Goal: Task Accomplishment & Management: Use online tool/utility

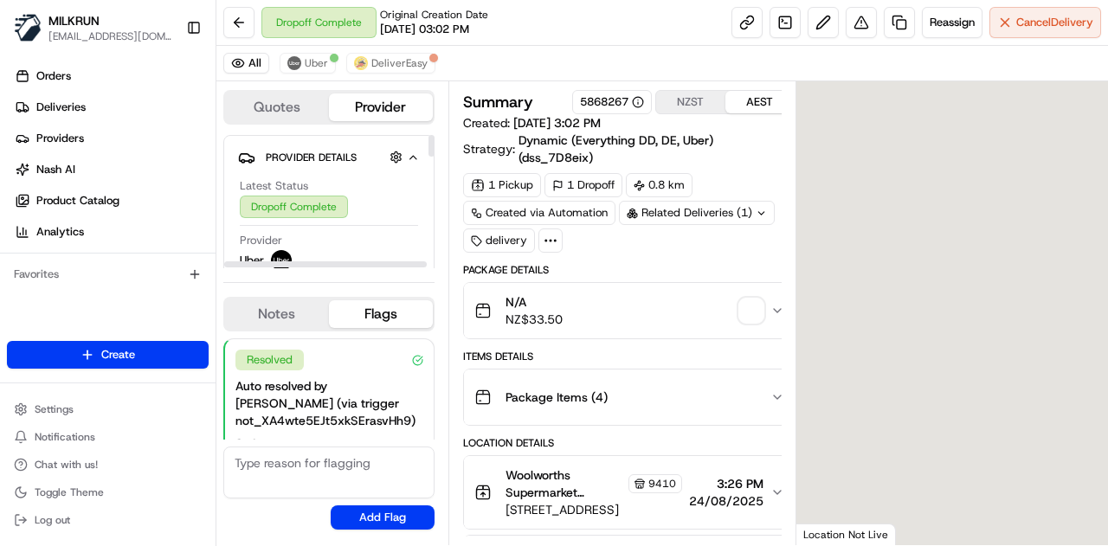
scroll to position [125, 0]
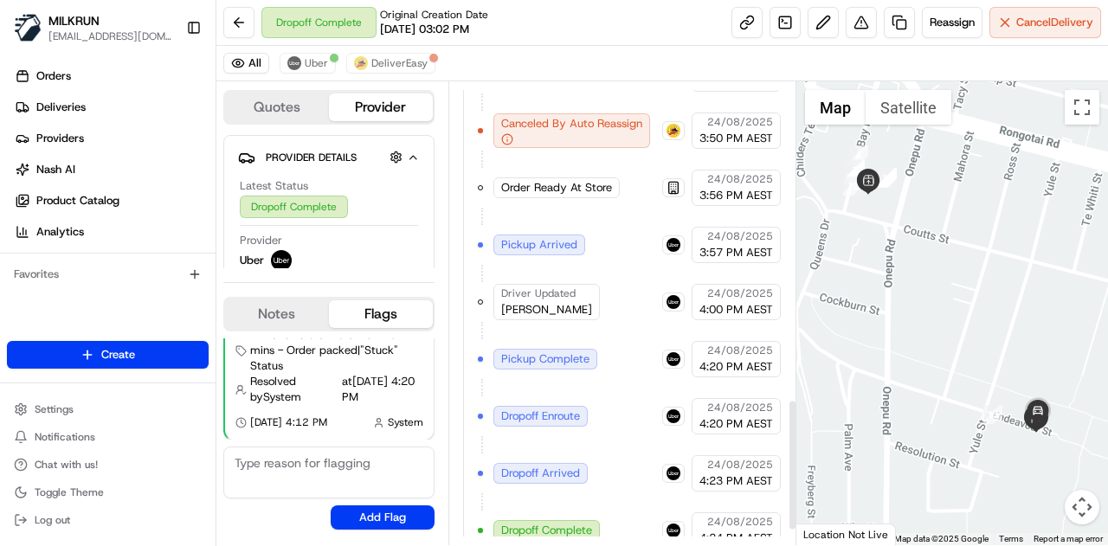
scroll to position [1169, 0]
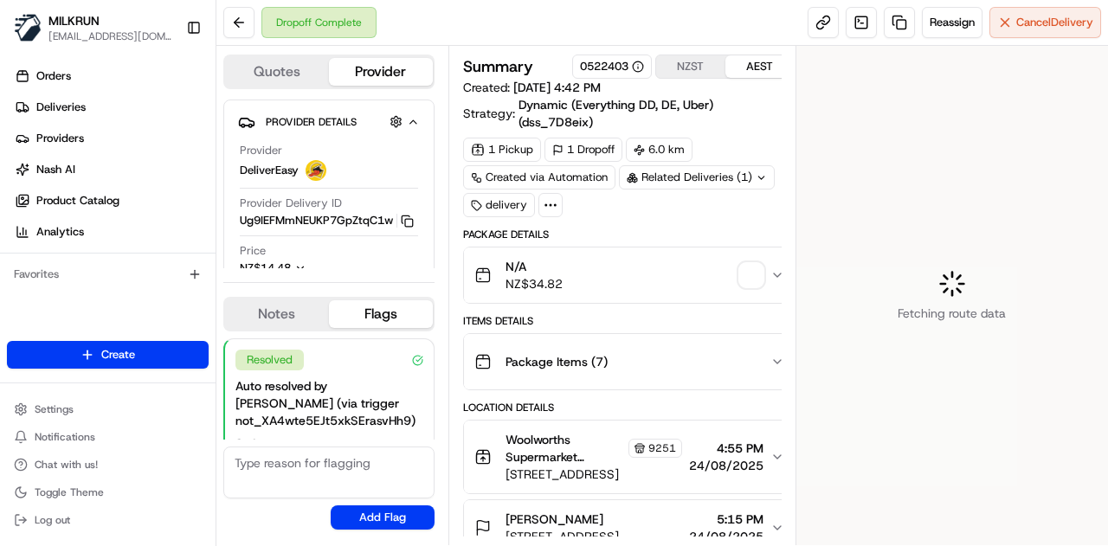
scroll to position [125, 0]
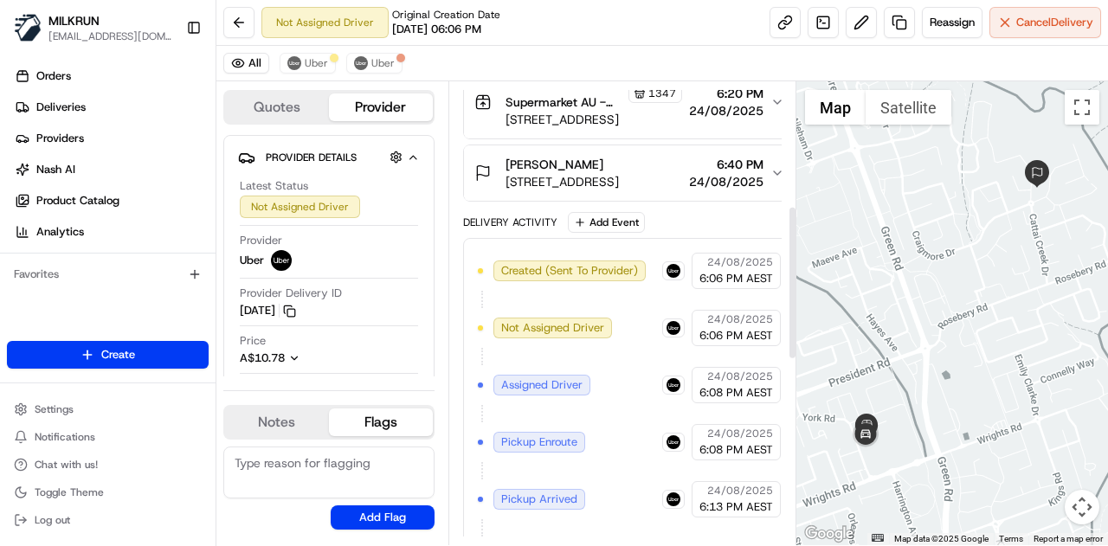
scroll to position [925, 0]
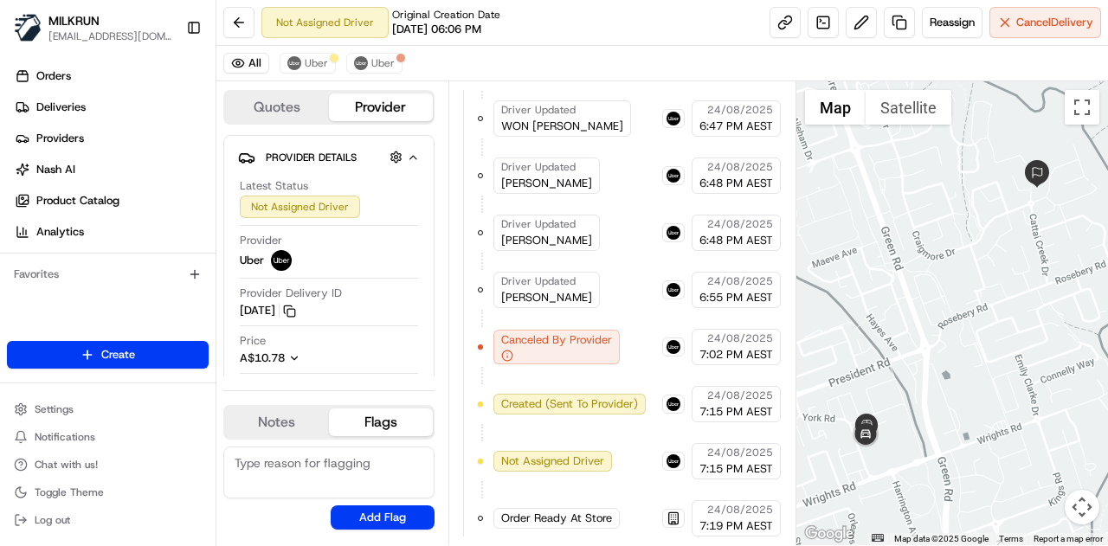
click at [542, 511] on div "Order Ready At Store" at bounding box center [556, 518] width 126 height 21
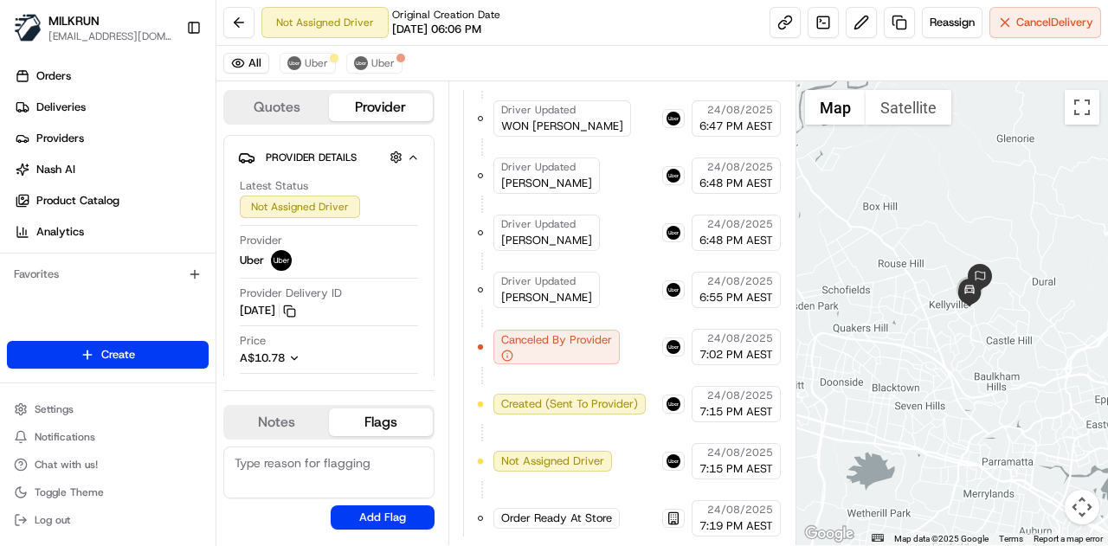
click at [521, 511] on span "Order Ready At Store" at bounding box center [556, 519] width 111 height 16
click at [308, 61] on span "Uber" at bounding box center [316, 63] width 23 height 14
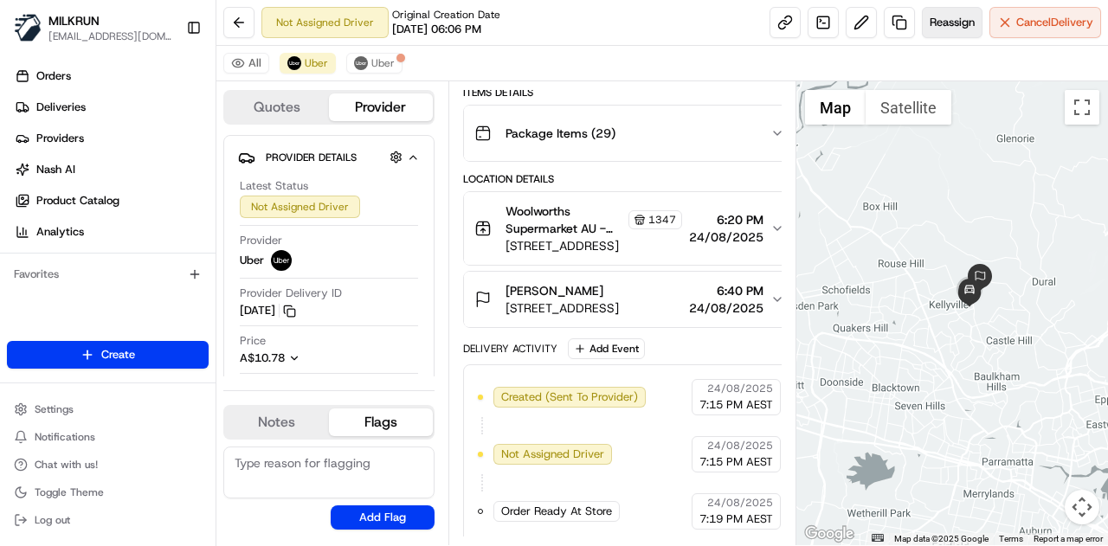
click at [949, 20] on span "Reassign" at bounding box center [951, 23] width 45 height 16
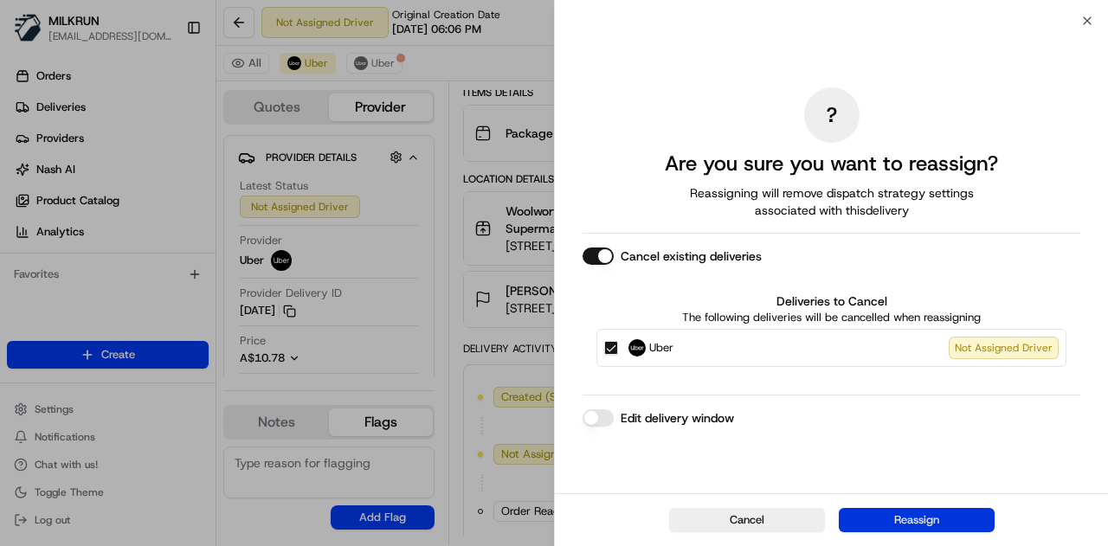
click at [883, 518] on button "Reassign" at bounding box center [917, 520] width 156 height 24
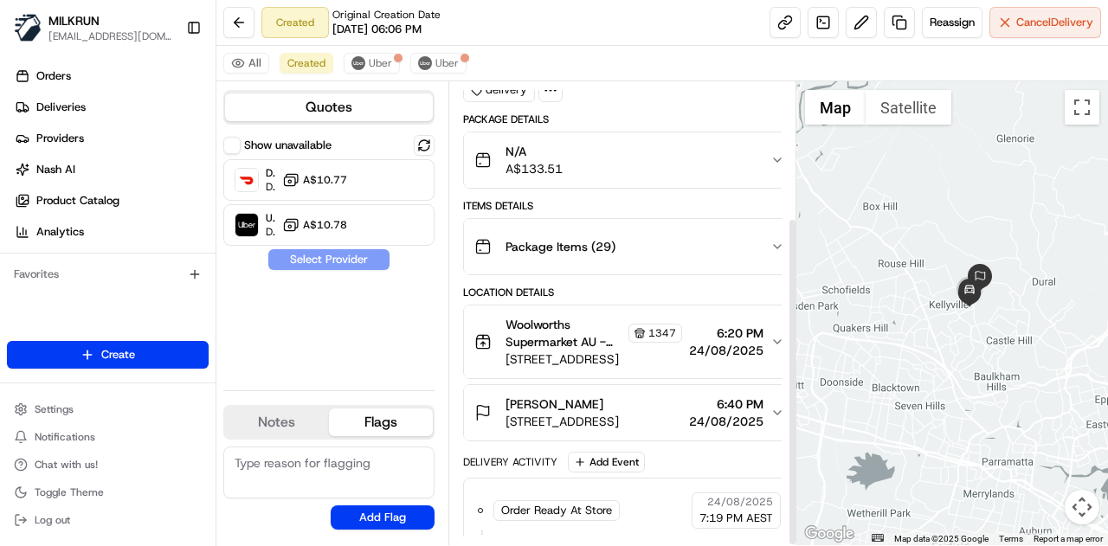
scroll to position [190, 0]
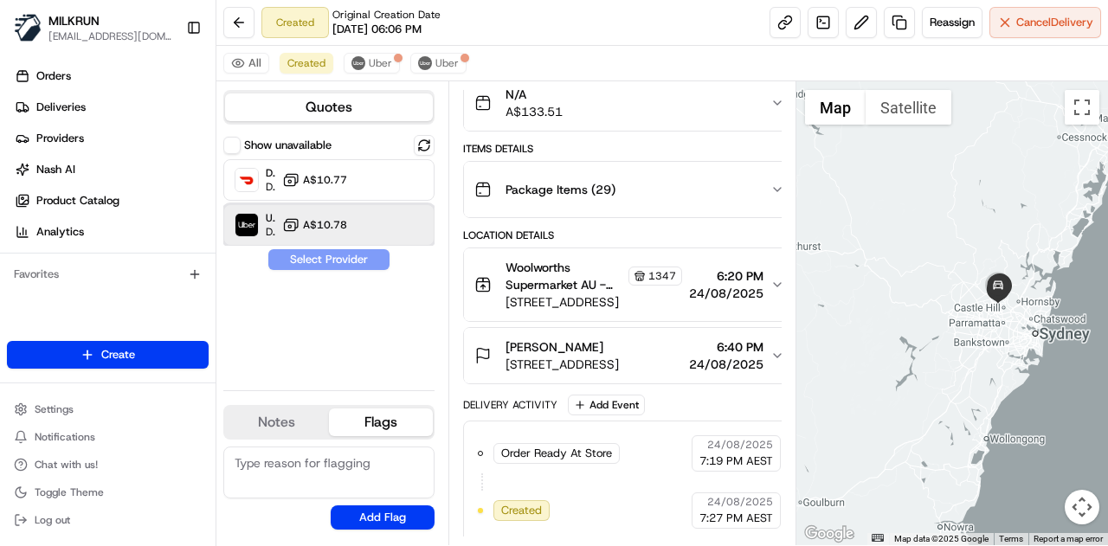
click at [349, 228] on div "Uber Dropoff ETA 20 minutes A$10.78" at bounding box center [328, 225] width 211 height 42
click at [348, 266] on button "Assign Provider" at bounding box center [328, 259] width 123 height 21
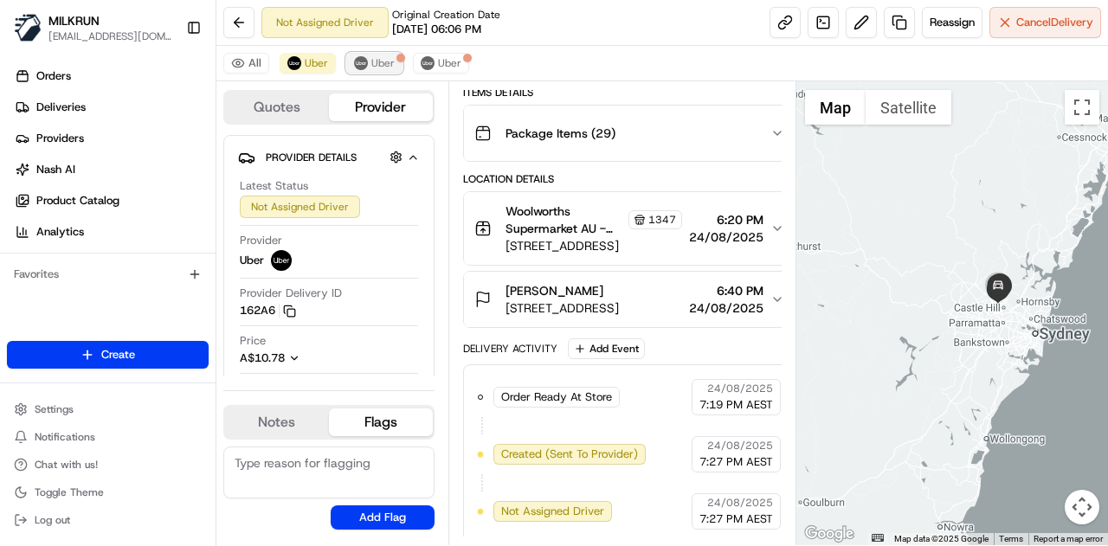
click at [371, 64] on span "Uber" at bounding box center [382, 63] width 23 height 14
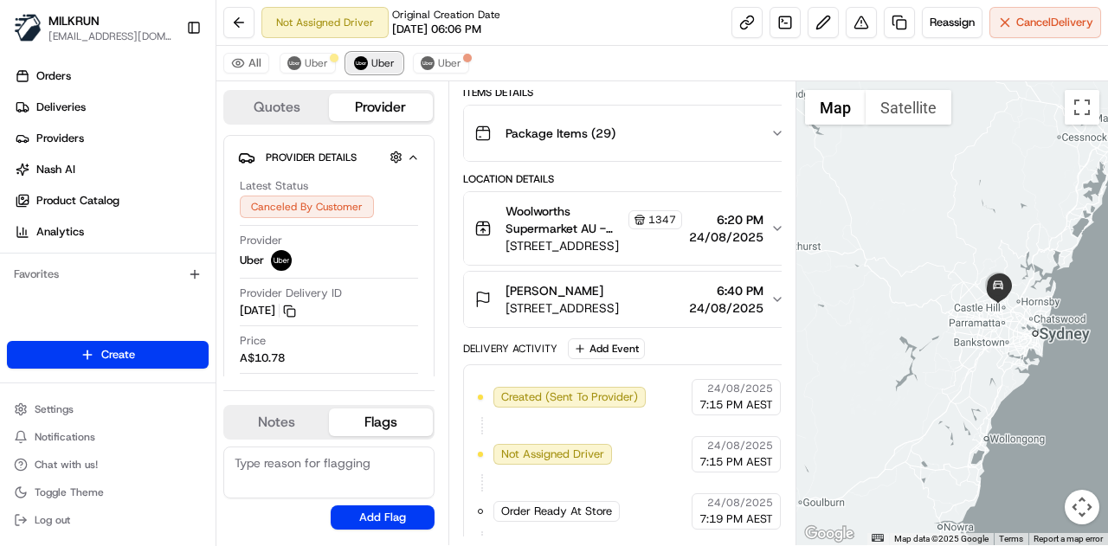
scroll to position [303, 0]
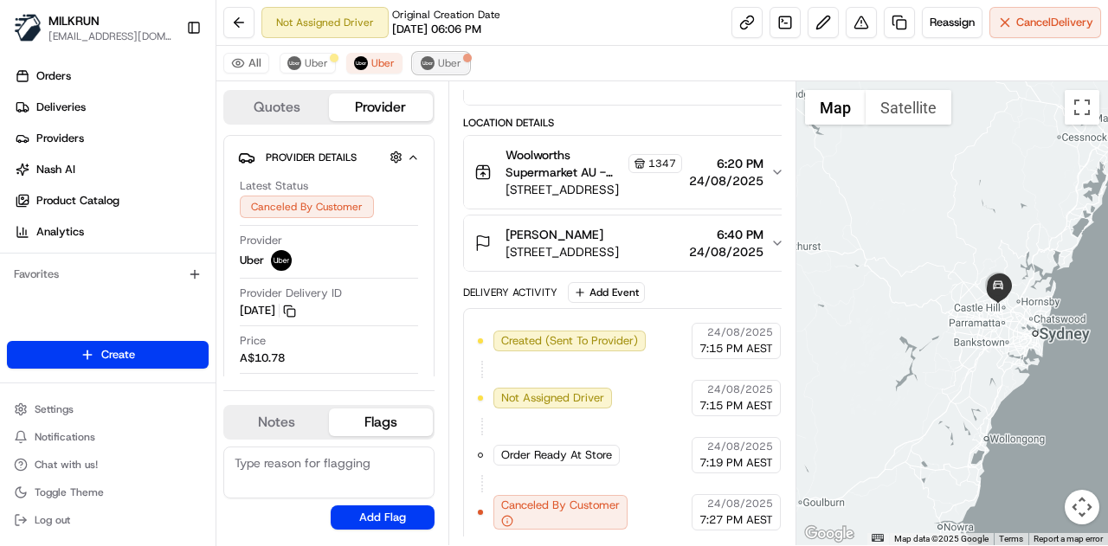
click at [438, 62] on span "Uber" at bounding box center [449, 63] width 23 height 14
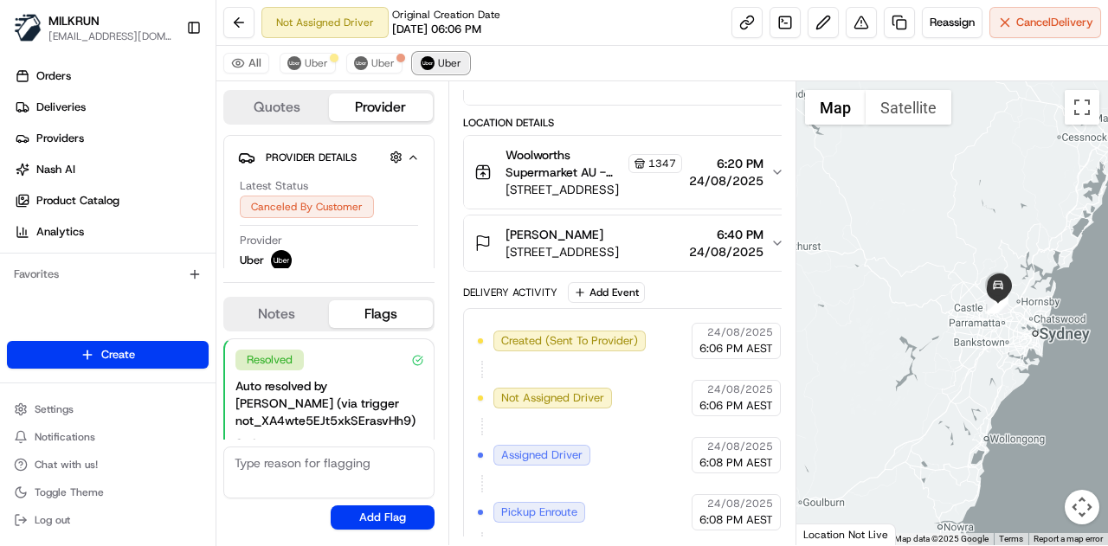
scroll to position [812, 0]
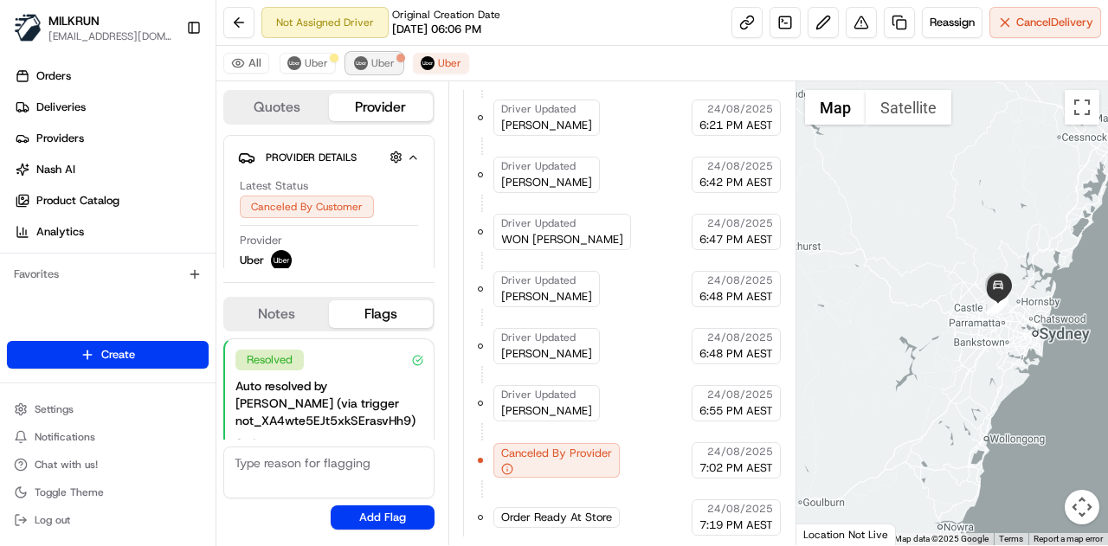
click at [367, 65] on button "Uber" at bounding box center [374, 63] width 56 height 21
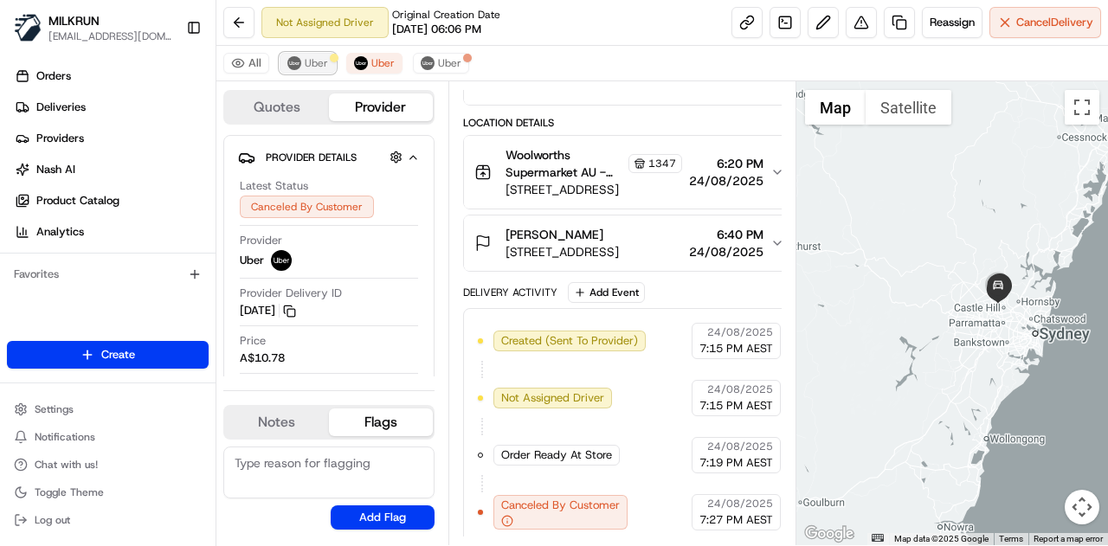
click at [291, 62] on img at bounding box center [294, 63] width 14 height 14
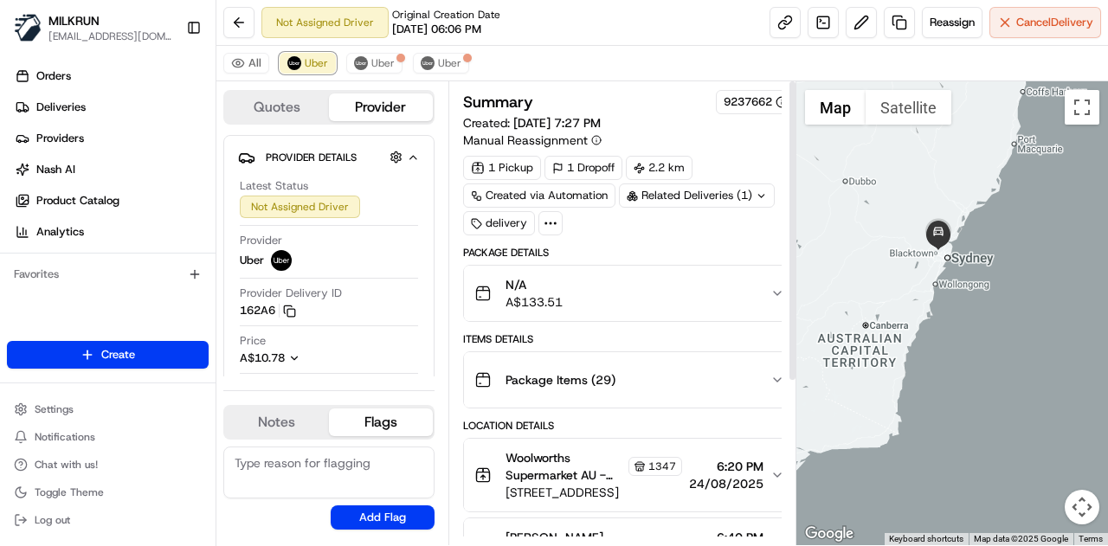
scroll to position [247, 0]
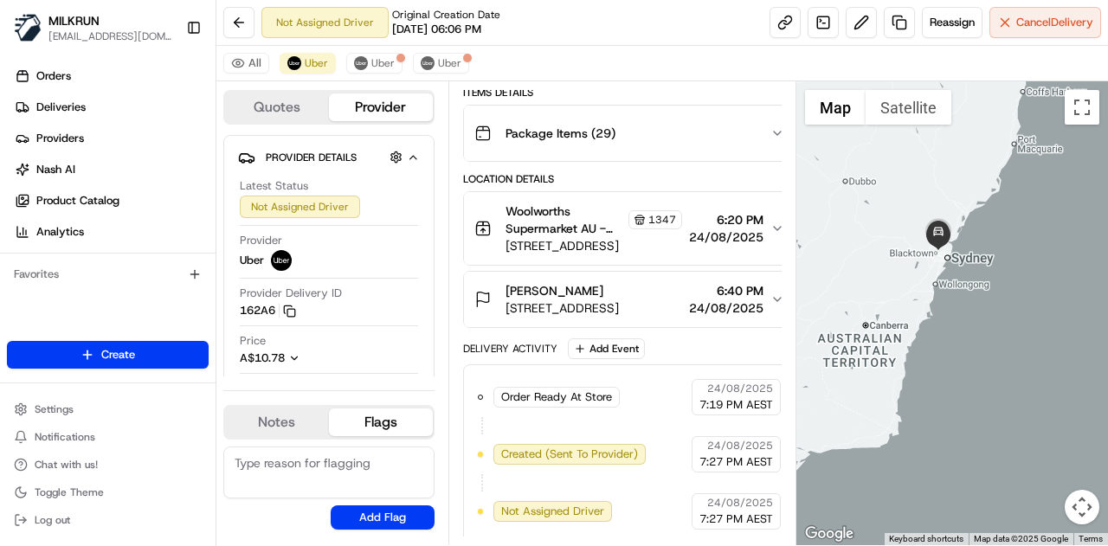
click at [615, 389] on div "Order Ready At Store" at bounding box center [556, 397] width 126 height 21
click at [543, 504] on span "Not Assigned Driver" at bounding box center [552, 512] width 103 height 16
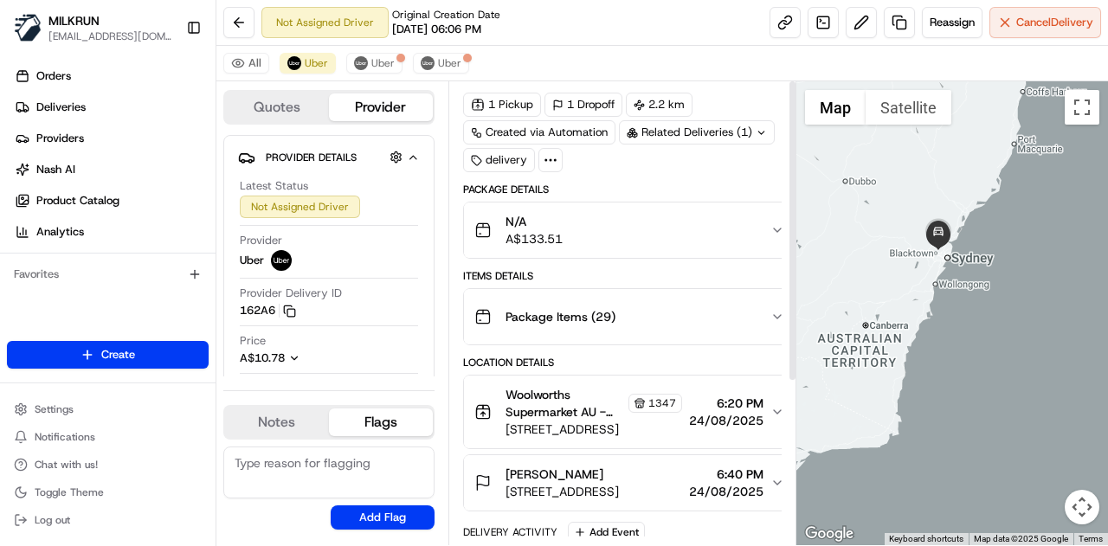
scroll to position [0, 0]
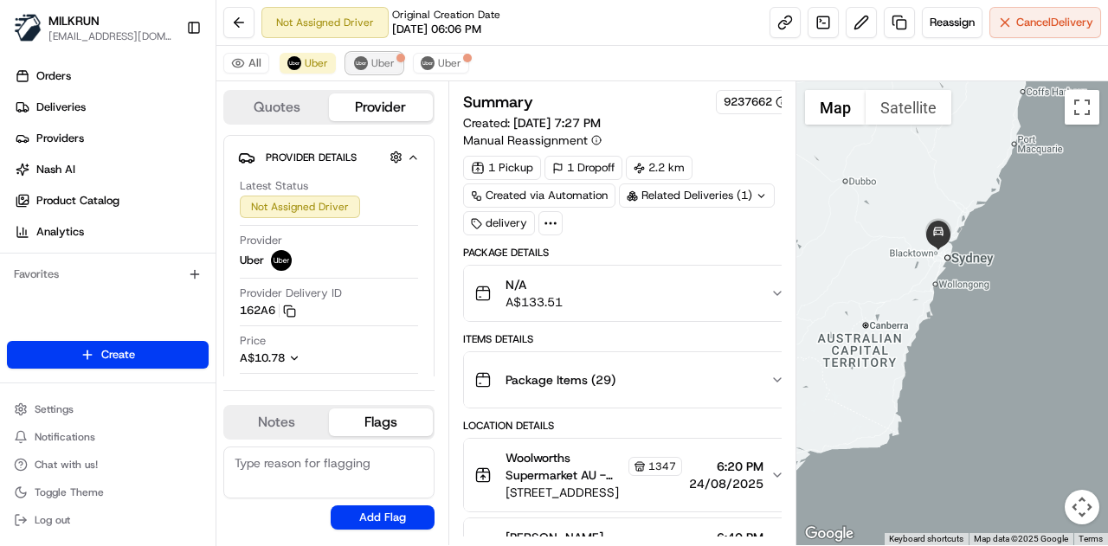
click at [376, 55] on button "Uber" at bounding box center [374, 63] width 56 height 21
click at [442, 58] on span "Uber" at bounding box center [449, 63] width 23 height 14
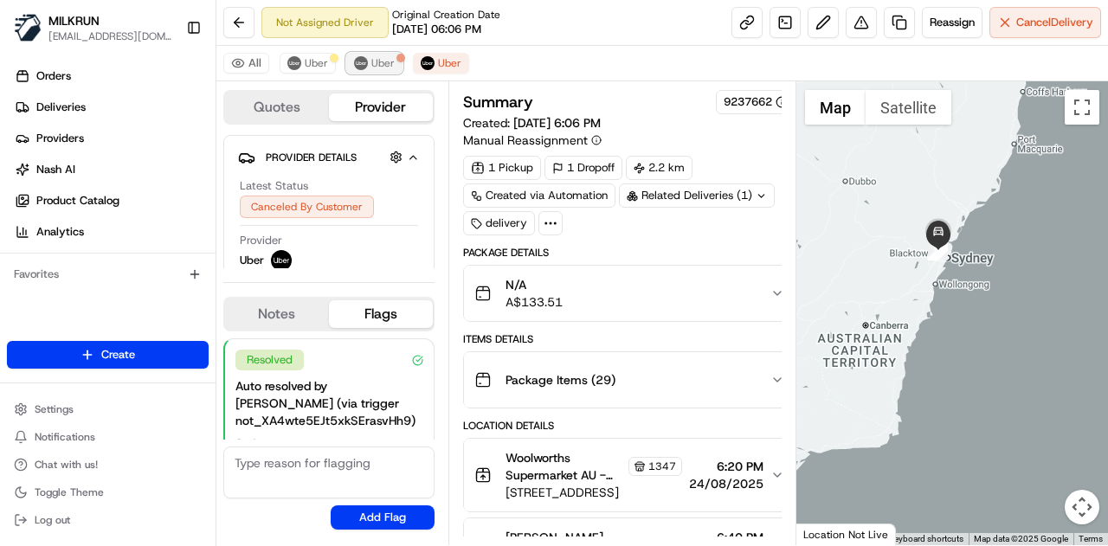
click at [381, 60] on span "Uber" at bounding box center [382, 63] width 23 height 14
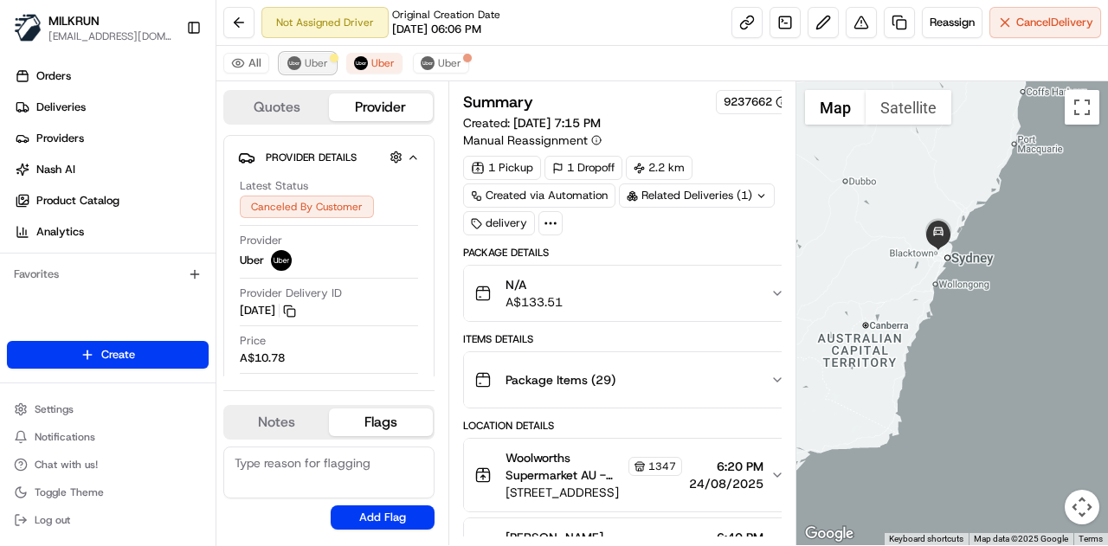
click at [311, 63] on span "Uber" at bounding box center [316, 63] width 23 height 14
click at [365, 59] on button "Uber" at bounding box center [374, 63] width 56 height 21
click at [438, 61] on span "Uber" at bounding box center [449, 63] width 23 height 14
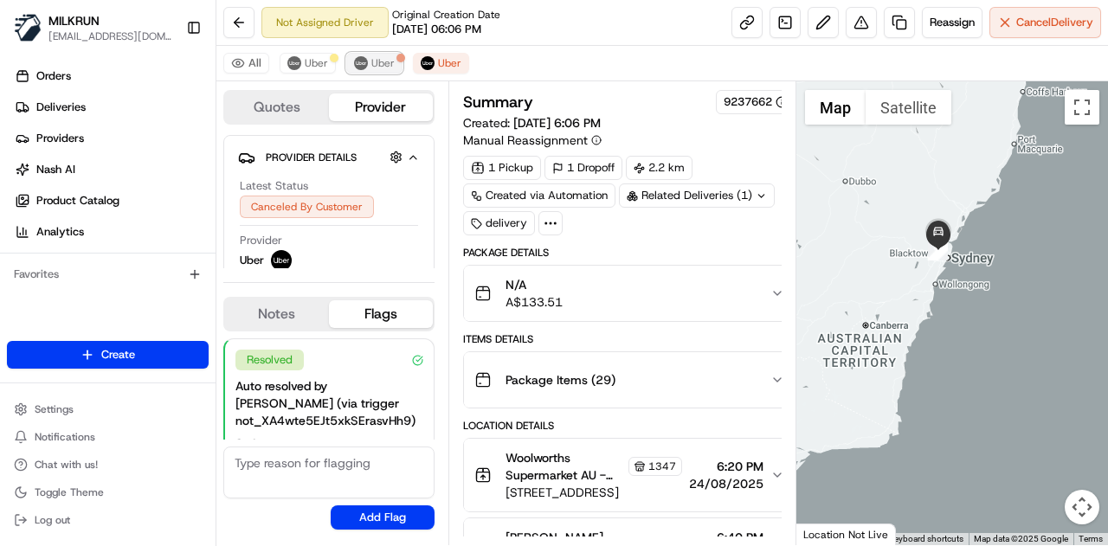
click at [374, 64] on span "Uber" at bounding box center [382, 63] width 23 height 14
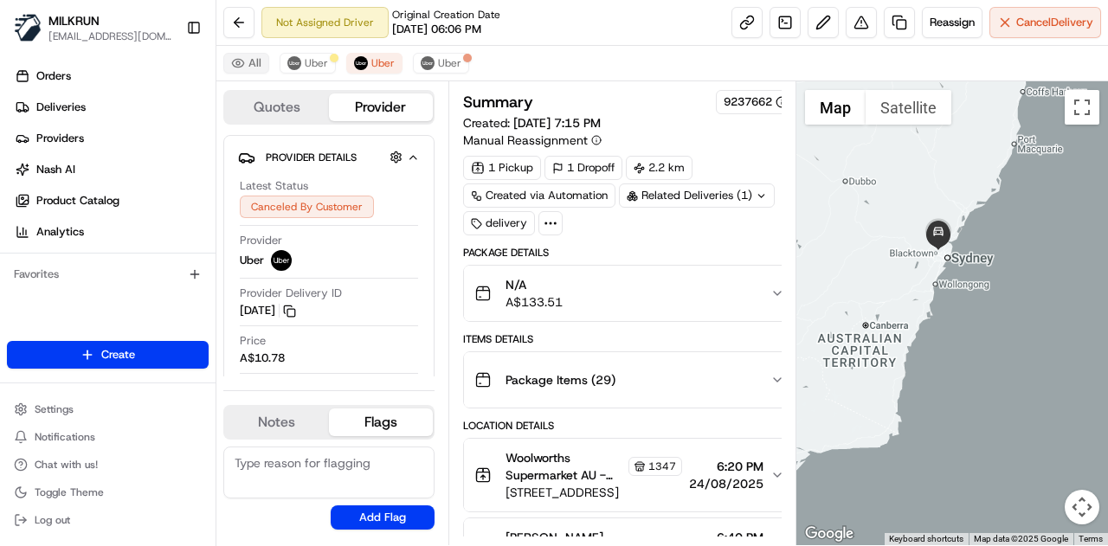
click at [249, 57] on button "All" at bounding box center [246, 63] width 46 height 21
click at [312, 60] on span "Uber" at bounding box center [316, 63] width 23 height 14
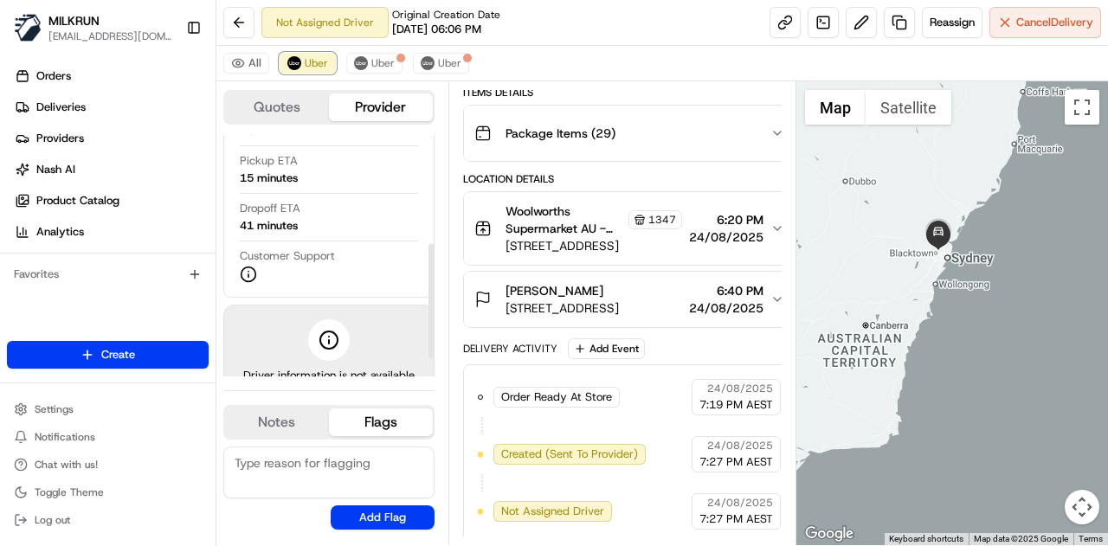
scroll to position [231, 0]
click at [371, 67] on span "Uber" at bounding box center [382, 63] width 23 height 14
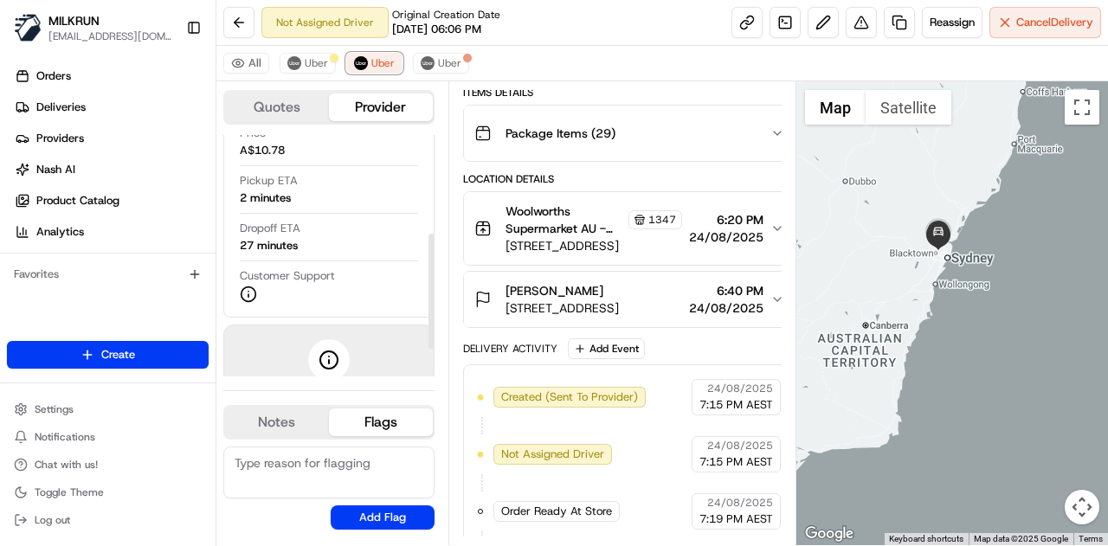
scroll to position [207, 0]
click at [438, 59] on span "Uber" at bounding box center [449, 63] width 23 height 14
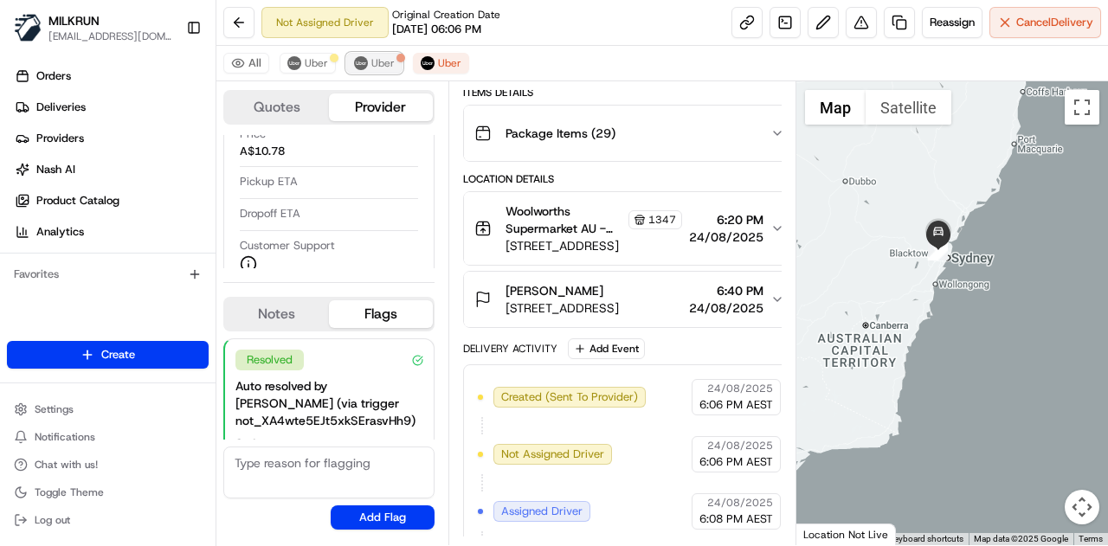
click at [367, 65] on button "Uber" at bounding box center [374, 63] width 56 height 21
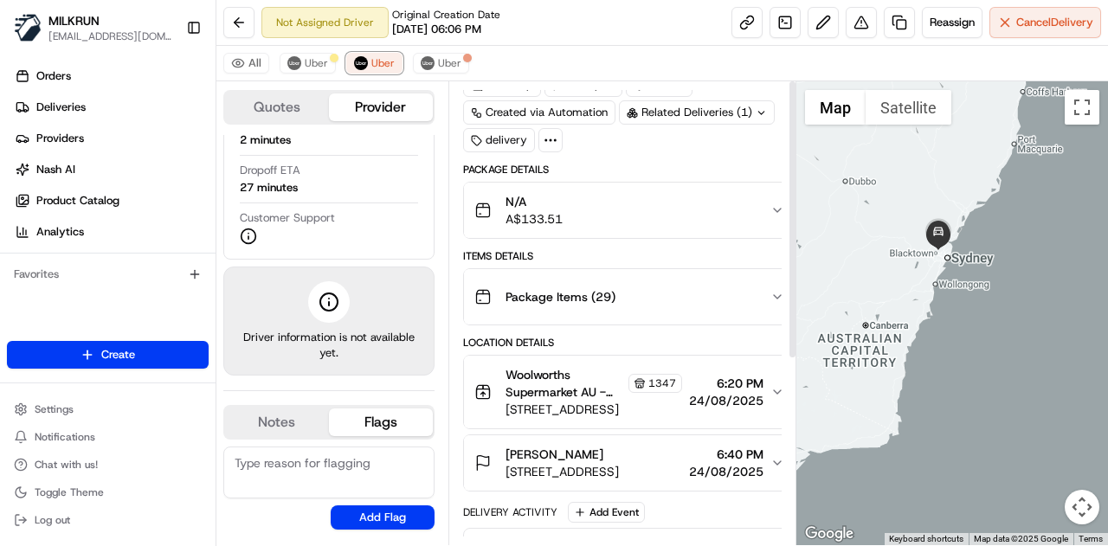
scroll to position [0, 0]
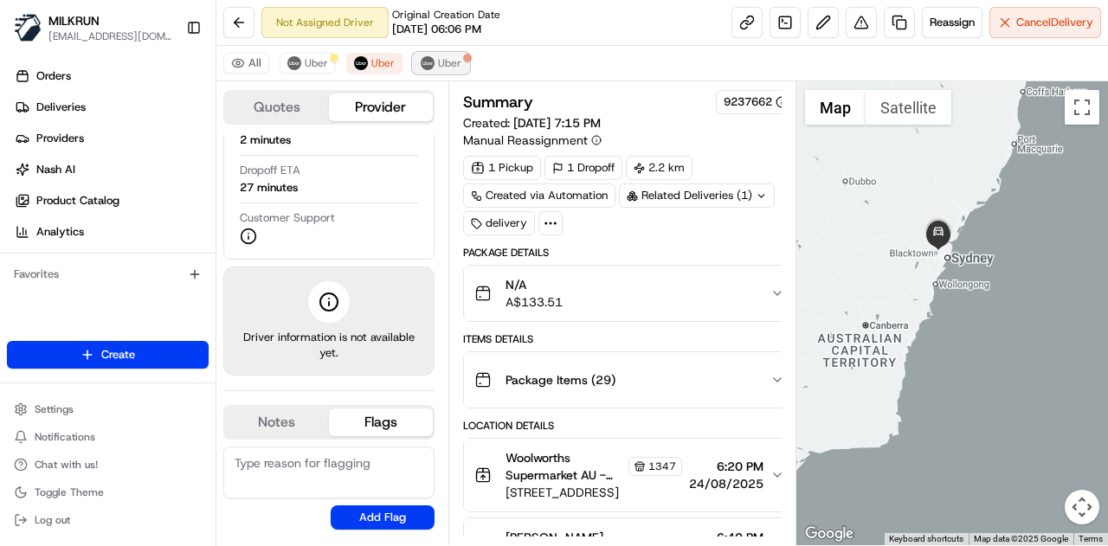
click at [438, 66] on span "Uber" at bounding box center [449, 63] width 23 height 14
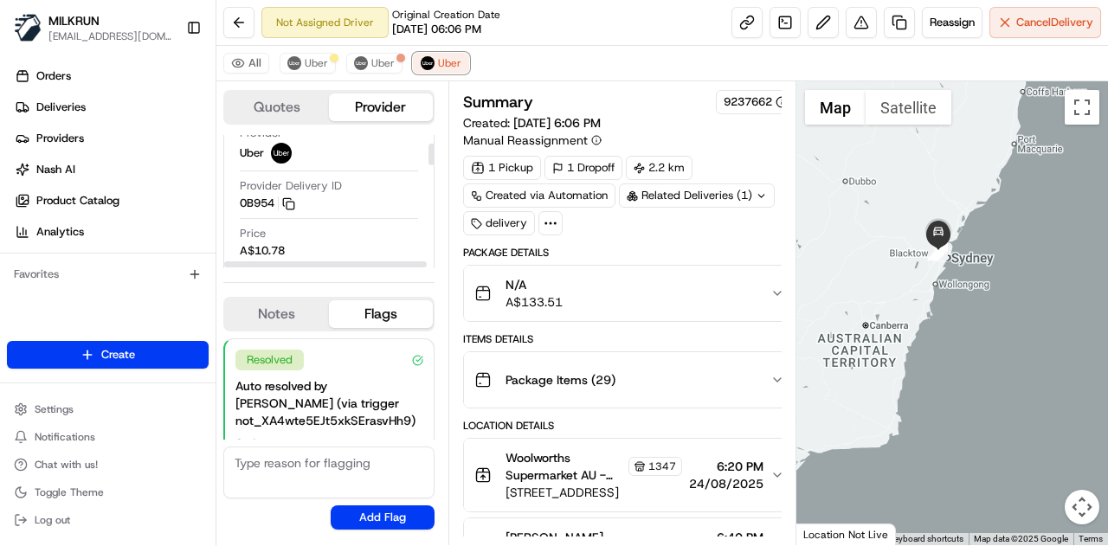
scroll to position [43, 0]
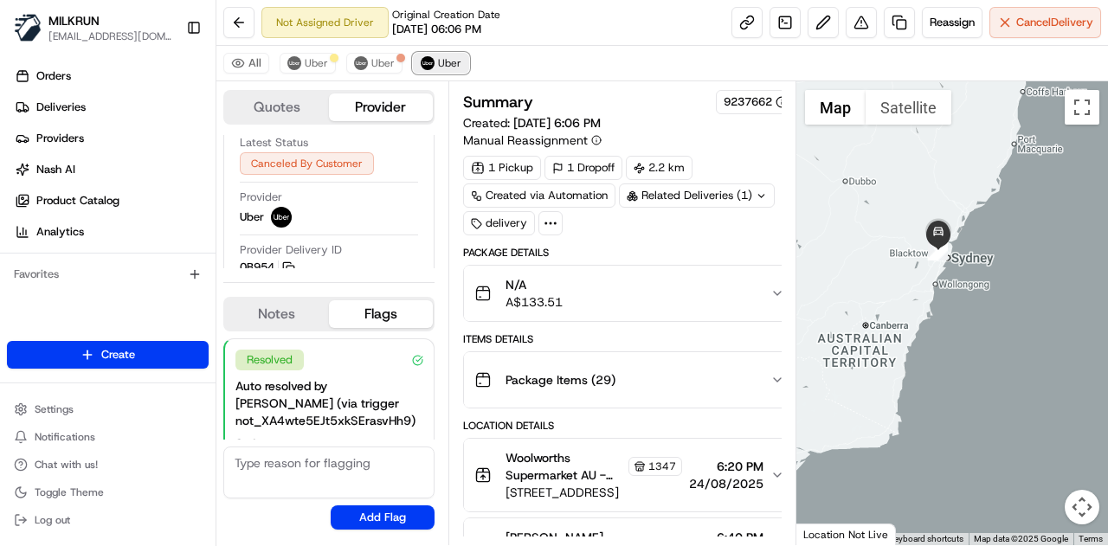
click at [444, 60] on span "Uber" at bounding box center [449, 63] width 23 height 14
click at [371, 56] on span "Uber" at bounding box center [382, 63] width 23 height 14
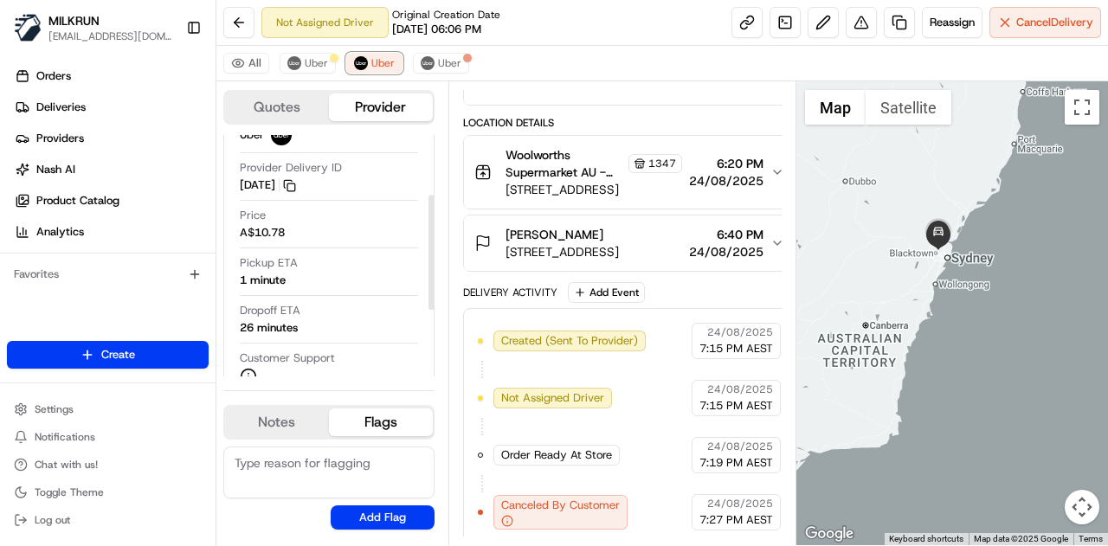
scroll to position [190, 0]
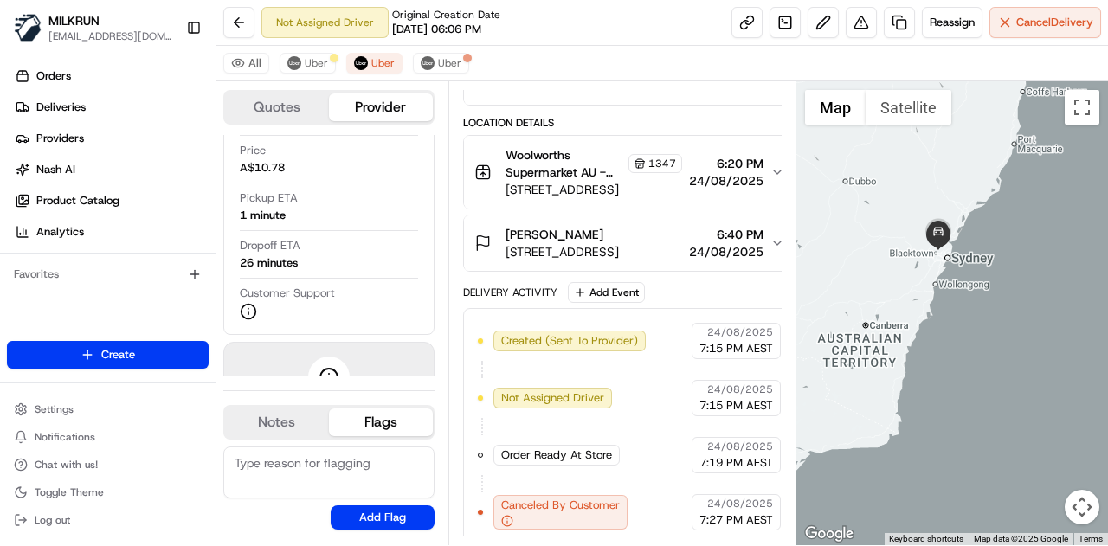
click at [602, 498] on span "Canceled By Customer" at bounding box center [560, 506] width 119 height 16
click at [312, 61] on span "Uber" at bounding box center [316, 63] width 23 height 14
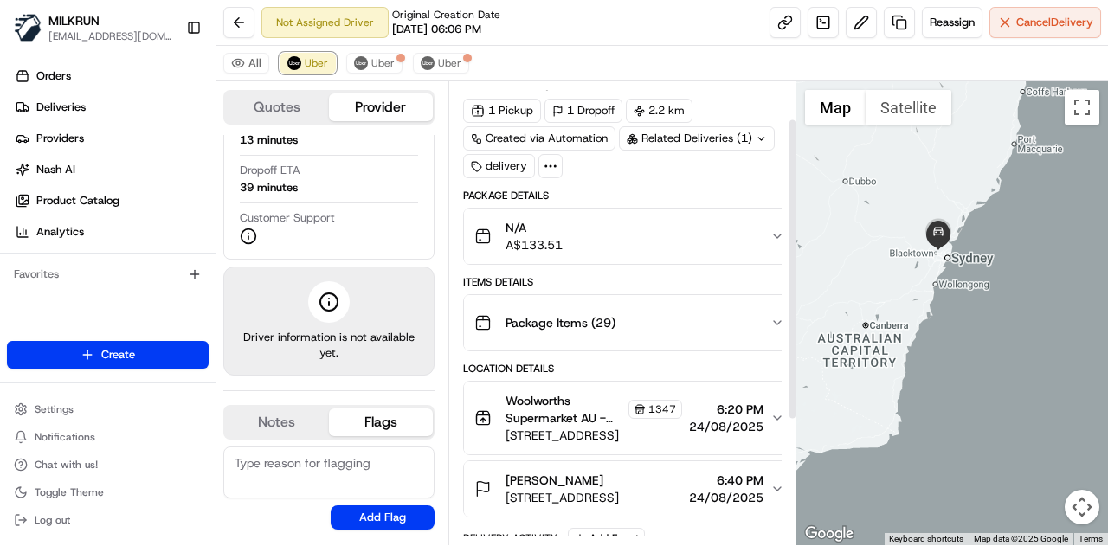
scroll to position [0, 0]
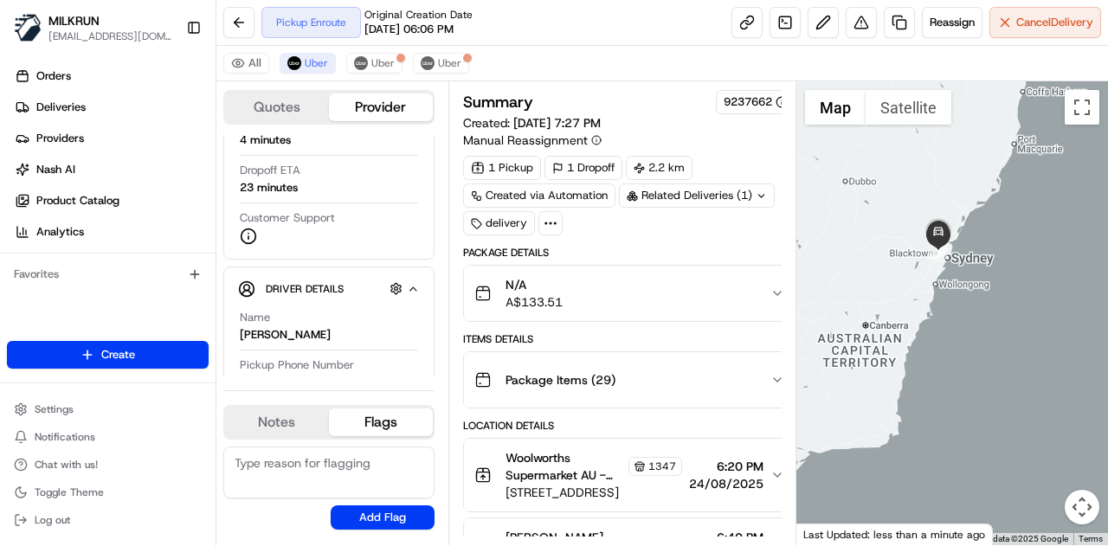
click at [551, 215] on icon at bounding box center [551, 223] width 16 height 16
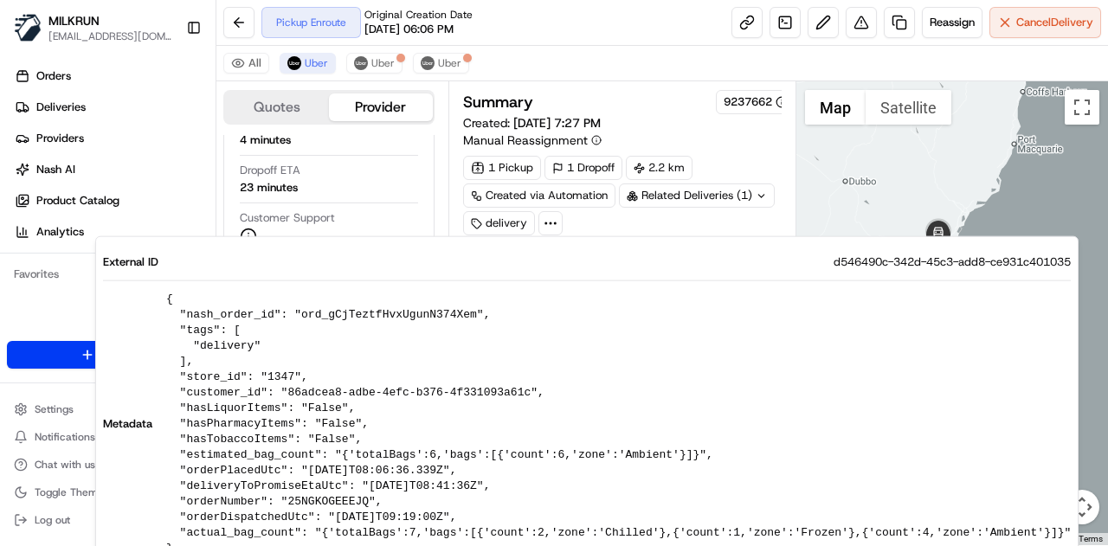
click at [554, 222] on circle at bounding box center [555, 223] width 2 height 2
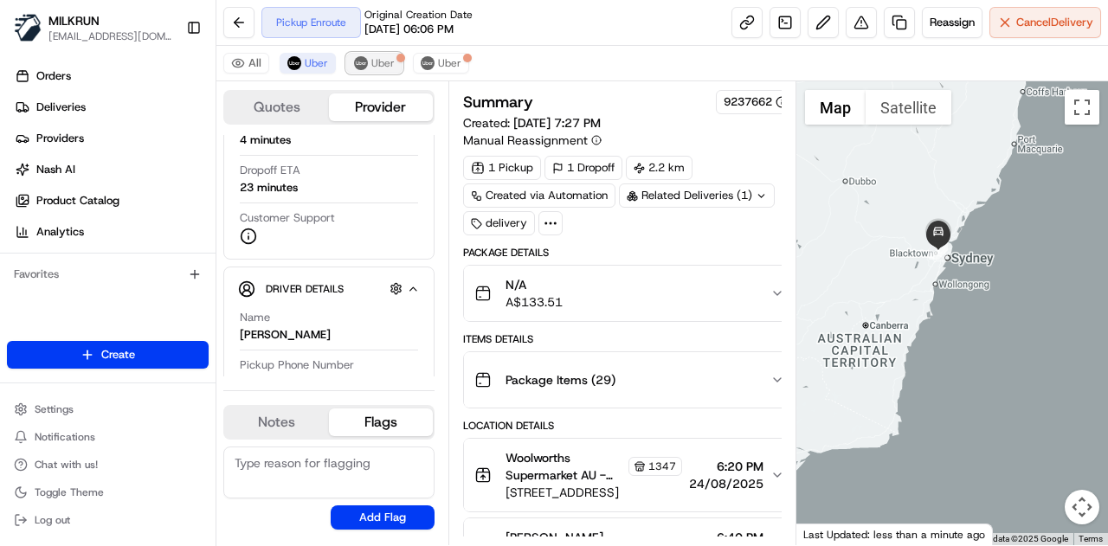
click at [382, 67] on span "Uber" at bounding box center [382, 63] width 23 height 14
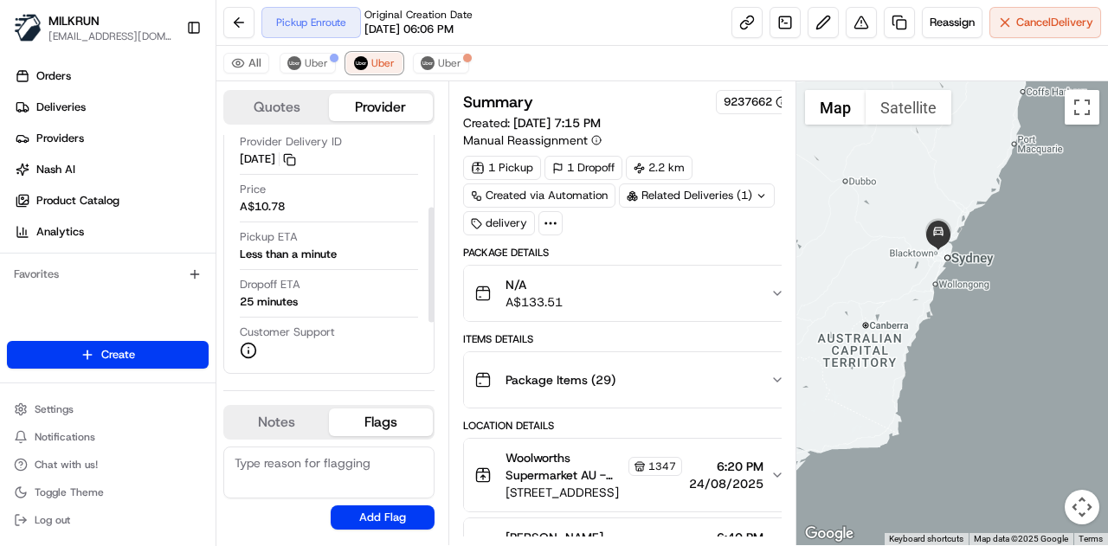
scroll to position [141, 0]
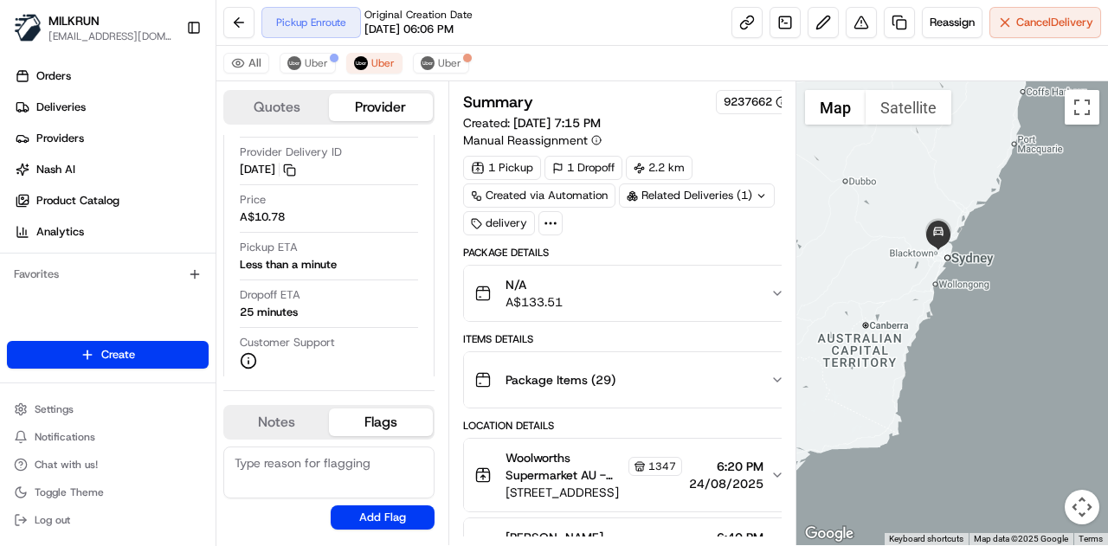
click at [618, 81] on div "Summary 9237662 Created: 24/08/2025 7:15 PM Manual Reassignment 1 Pickup 1 Drop…" at bounding box center [622, 313] width 348 height 464
click at [831, 23] on button at bounding box center [822, 22] width 31 height 31
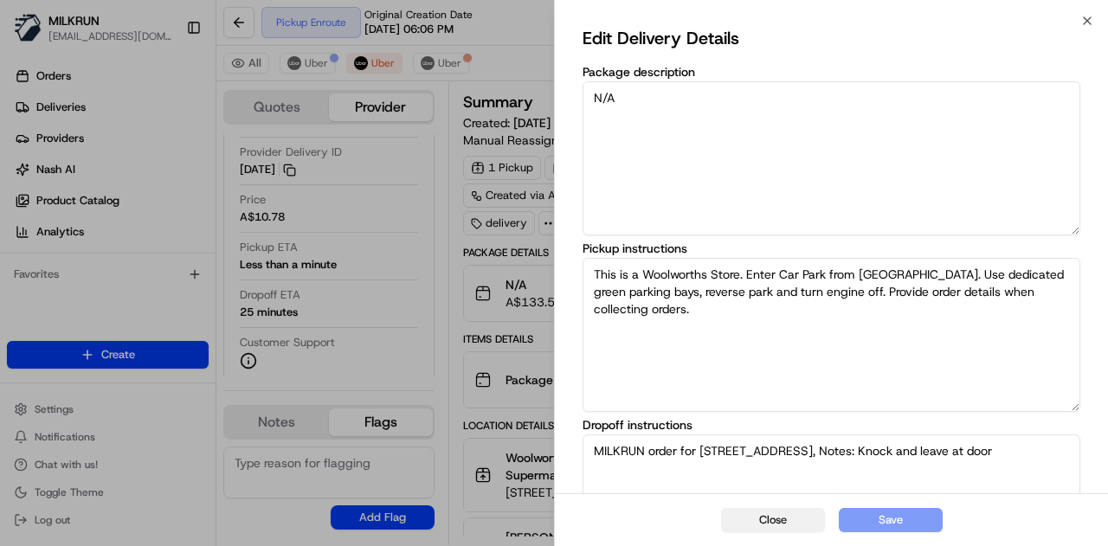
click at [748, 530] on button "Close" at bounding box center [773, 520] width 104 height 24
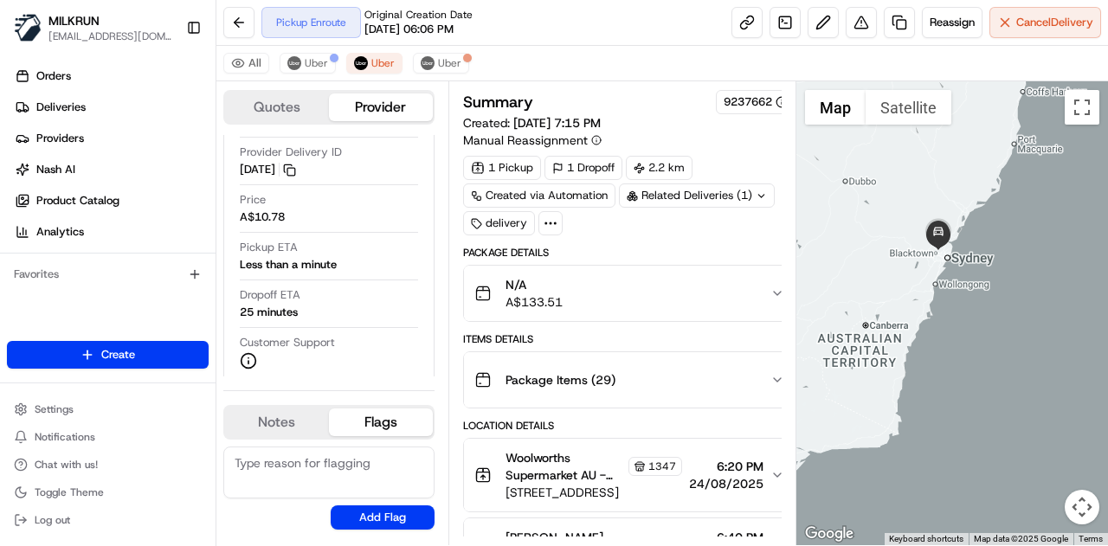
click at [323, 22] on div "Pickup Enroute Original Creation Date 08/24/2025 06:06 PM" at bounding box center [366, 22] width 211 height 31
click at [357, 58] on img at bounding box center [361, 63] width 14 height 14
click at [300, 63] on button "Uber" at bounding box center [308, 63] width 56 height 21
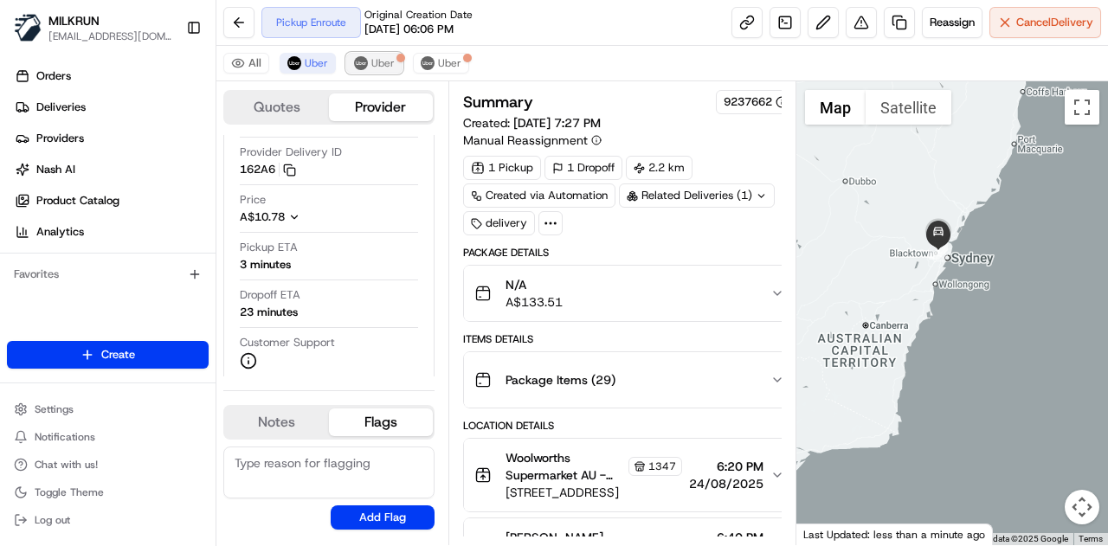
click at [389, 63] on span "Uber" at bounding box center [382, 63] width 23 height 14
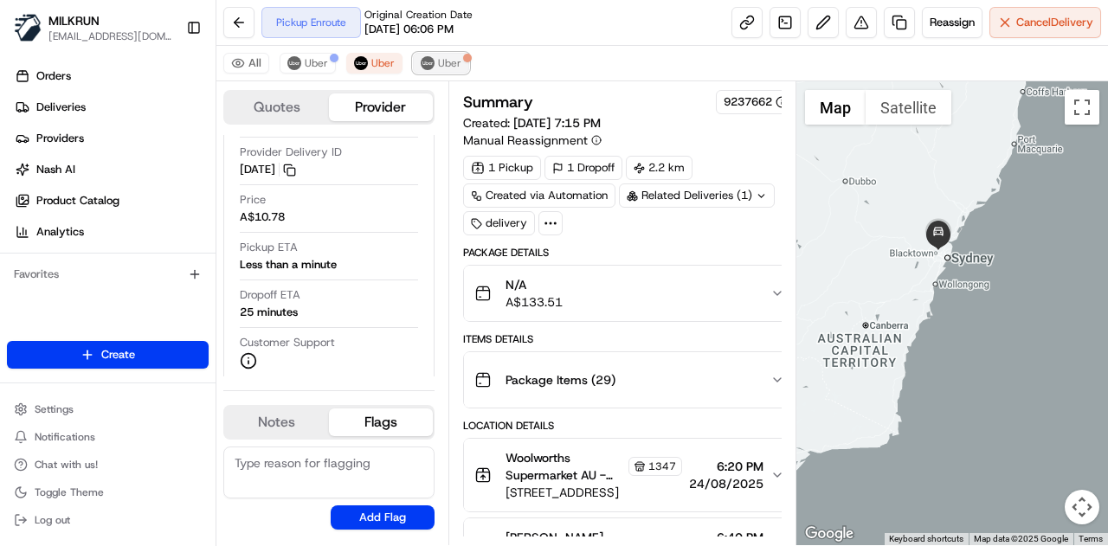
click at [445, 61] on span "Uber" at bounding box center [449, 63] width 23 height 14
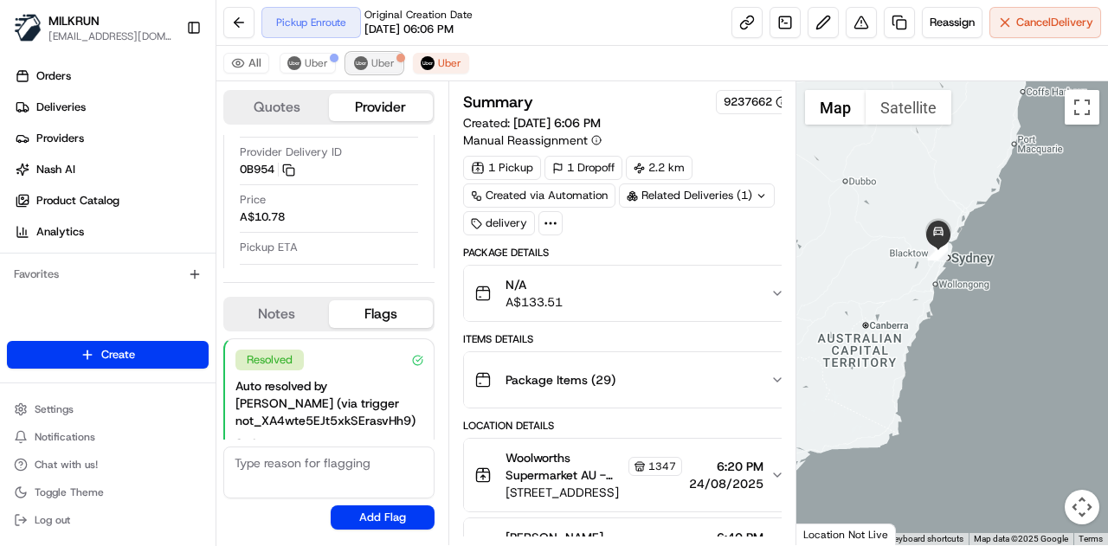
click at [377, 58] on span "Uber" at bounding box center [382, 63] width 23 height 14
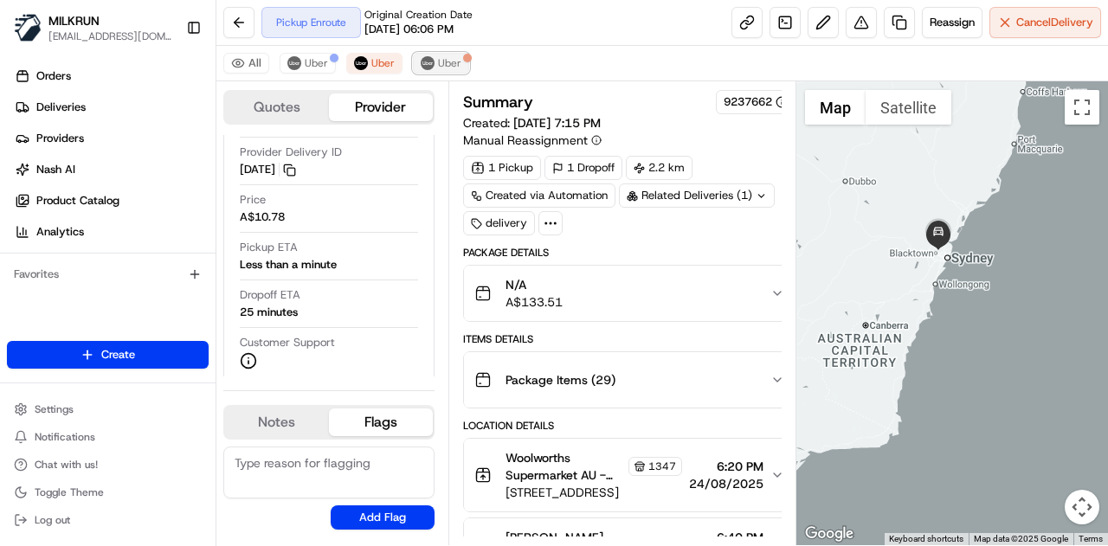
click at [449, 59] on span "Uber" at bounding box center [449, 63] width 23 height 14
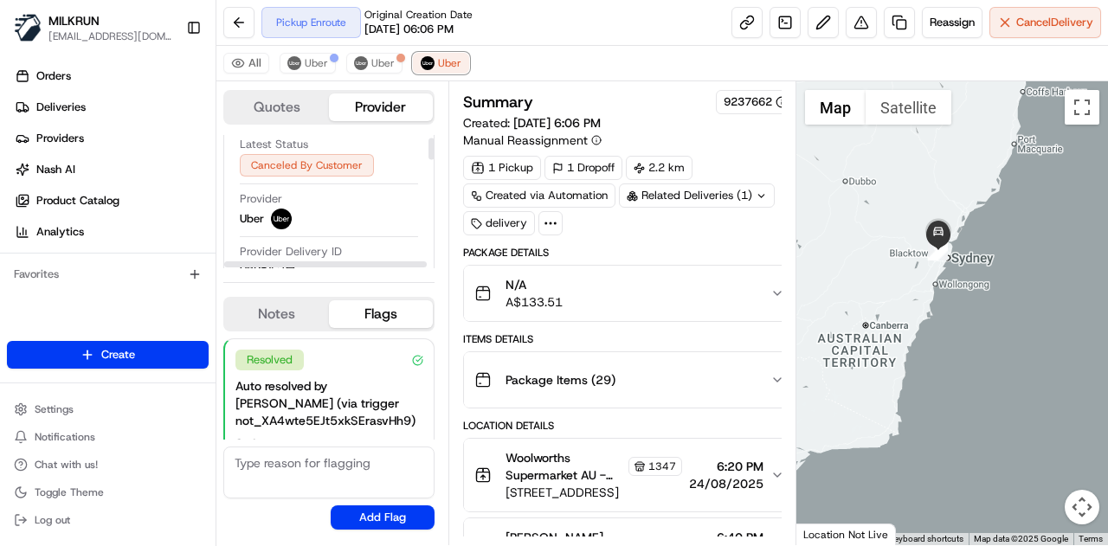
scroll to position [8, 0]
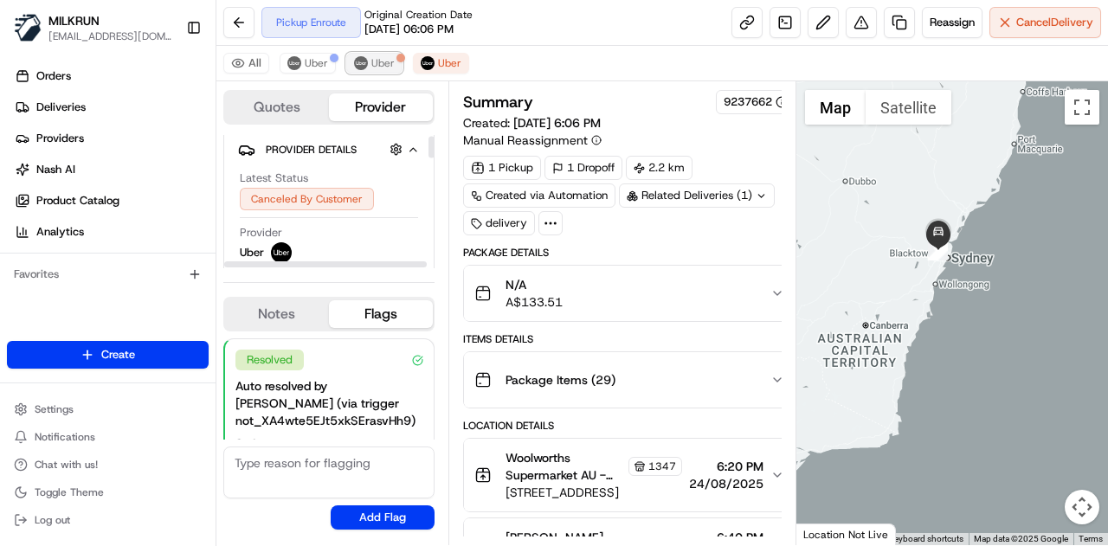
click at [377, 56] on span "Uber" at bounding box center [382, 63] width 23 height 14
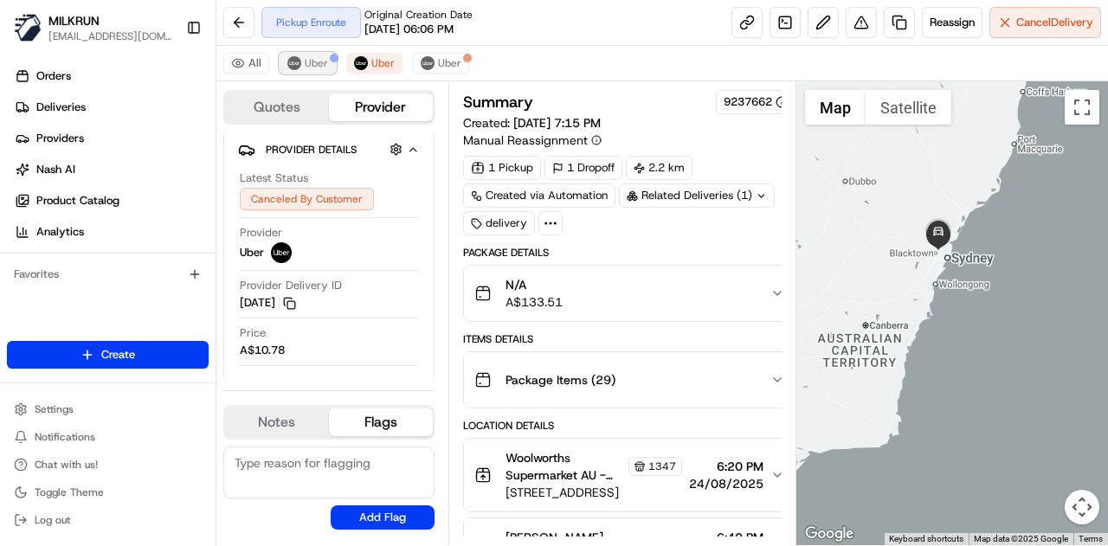
click at [313, 61] on span "Uber" at bounding box center [316, 63] width 23 height 14
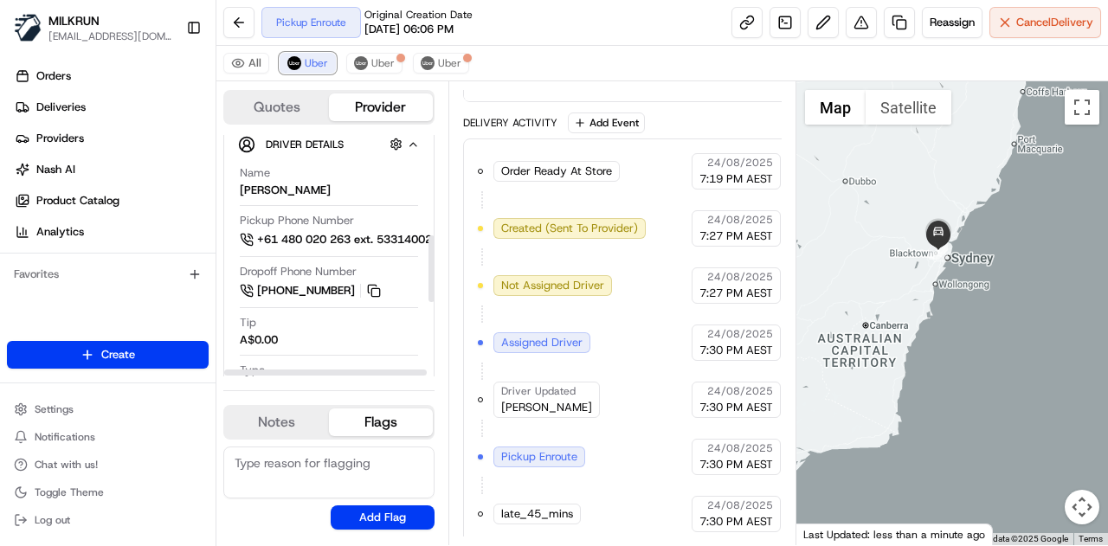
scroll to position [356, 0]
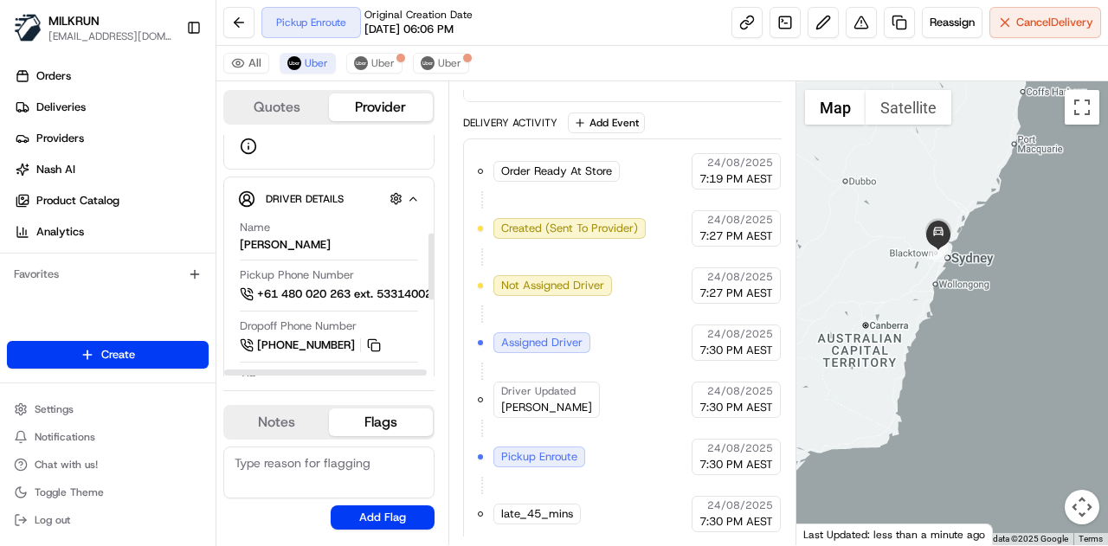
click at [370, 48] on div "All Uber Uber Uber" at bounding box center [661, 63] width 891 height 35
click at [371, 60] on span "Uber" at bounding box center [382, 63] width 23 height 14
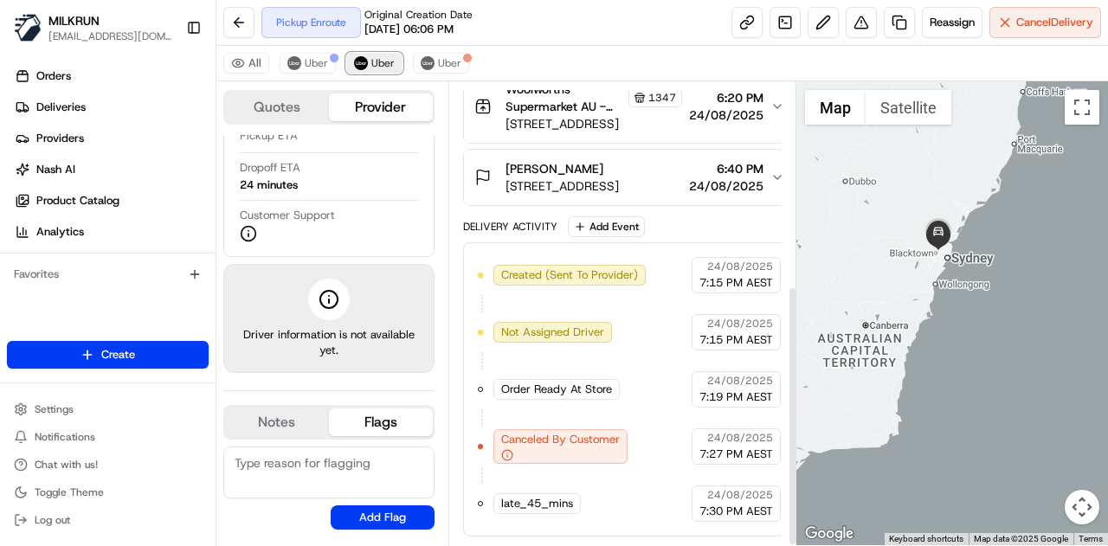
scroll to position [360, 0]
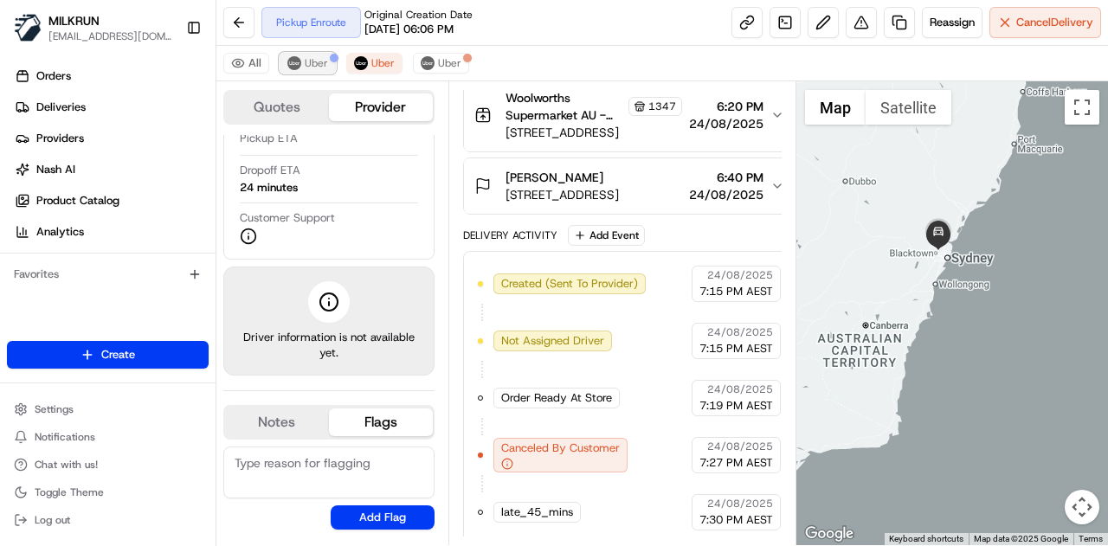
click at [305, 60] on span "Uber" at bounding box center [316, 63] width 23 height 14
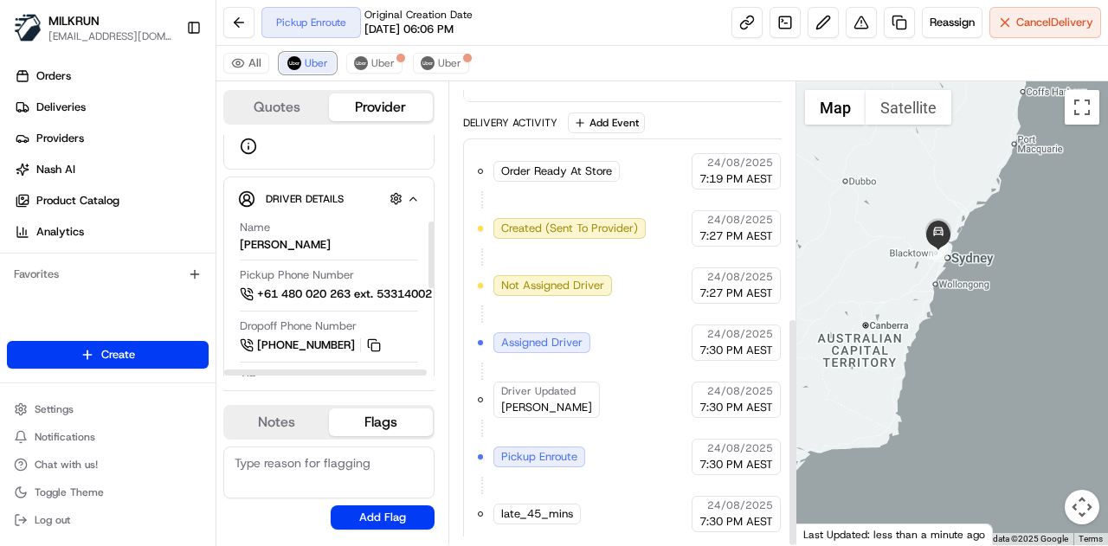
scroll to position [0, 0]
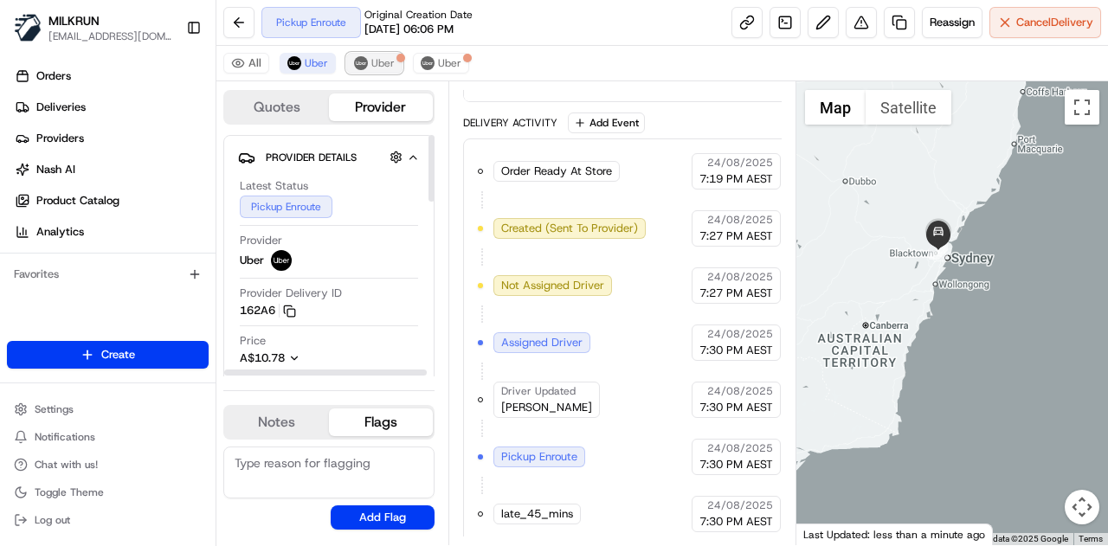
click at [365, 65] on button "Uber" at bounding box center [374, 63] width 56 height 21
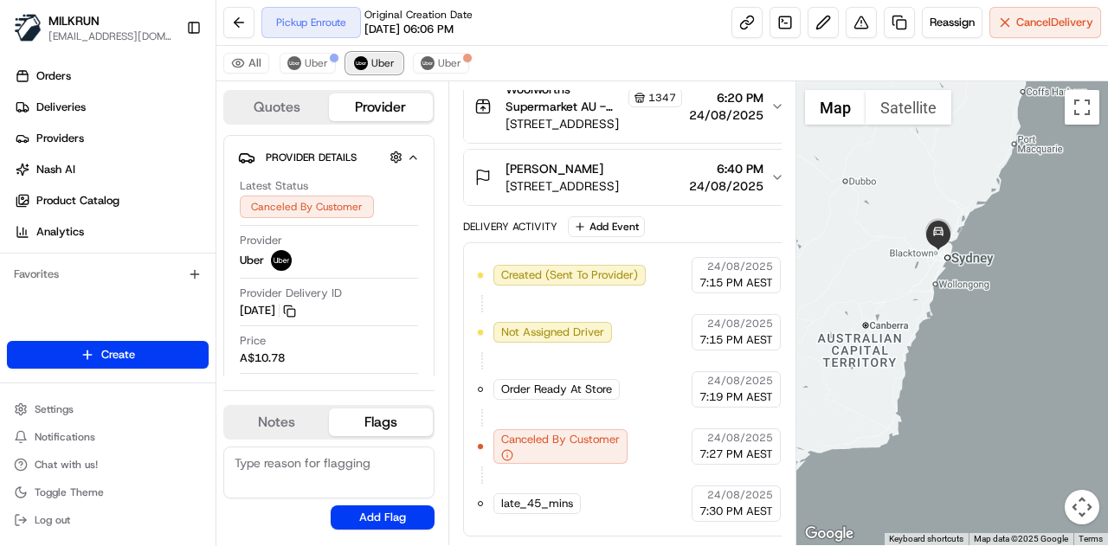
scroll to position [360, 0]
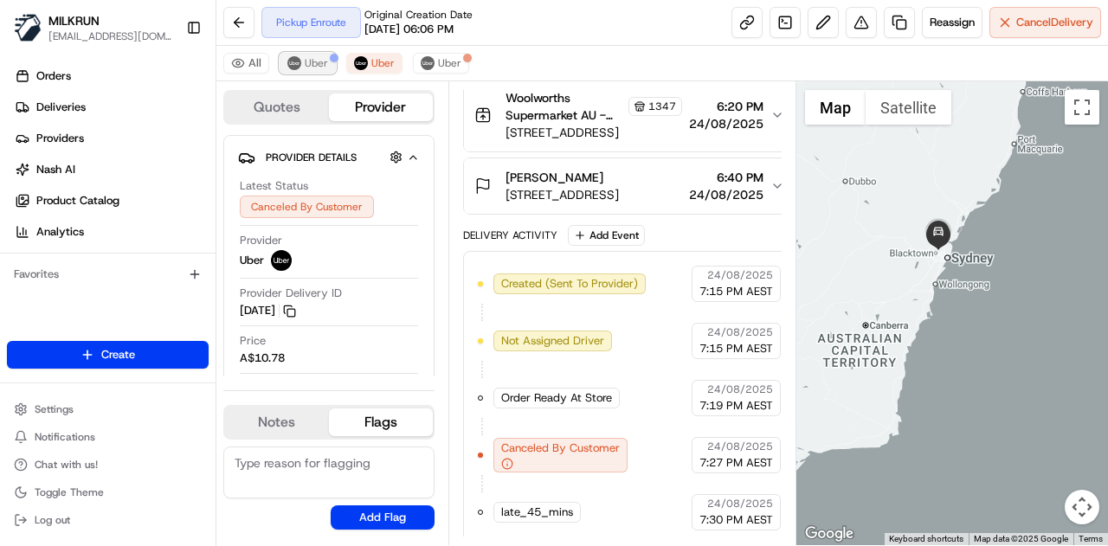
click at [315, 61] on span "Uber" at bounding box center [316, 63] width 23 height 14
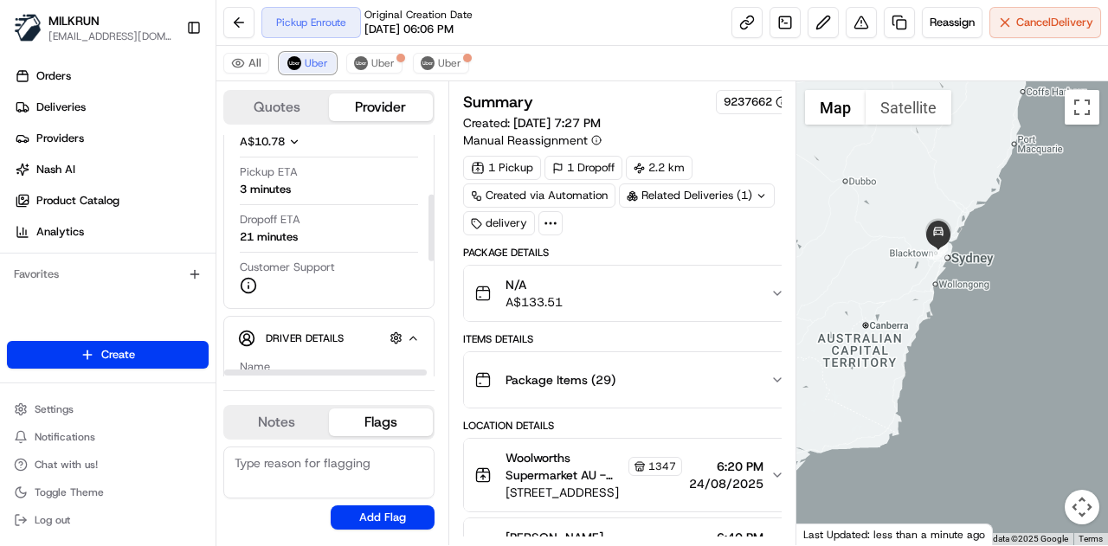
scroll to position [215, 0]
click at [372, 67] on span "Uber" at bounding box center [382, 63] width 23 height 14
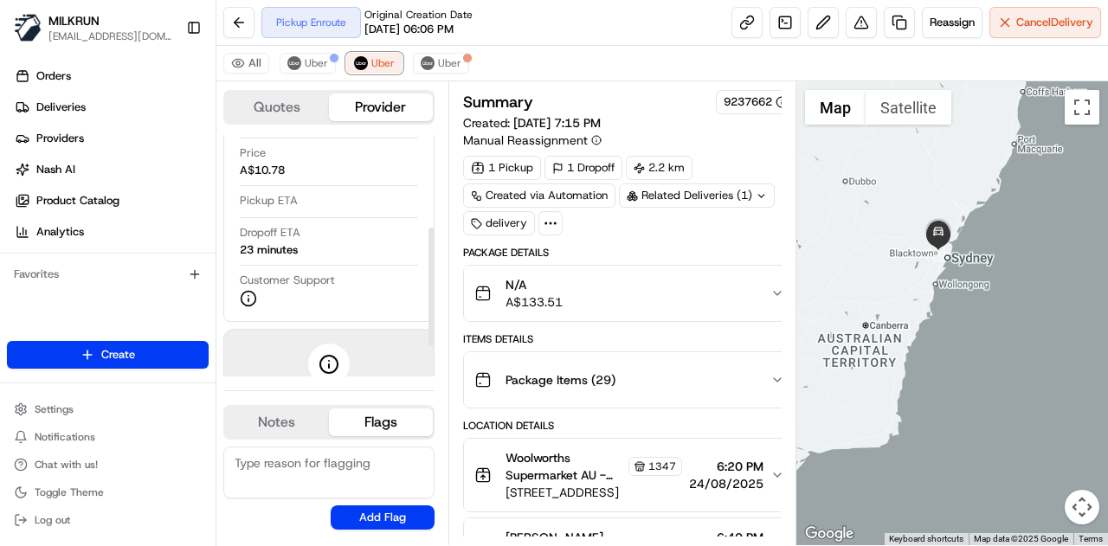
scroll to position [360, 0]
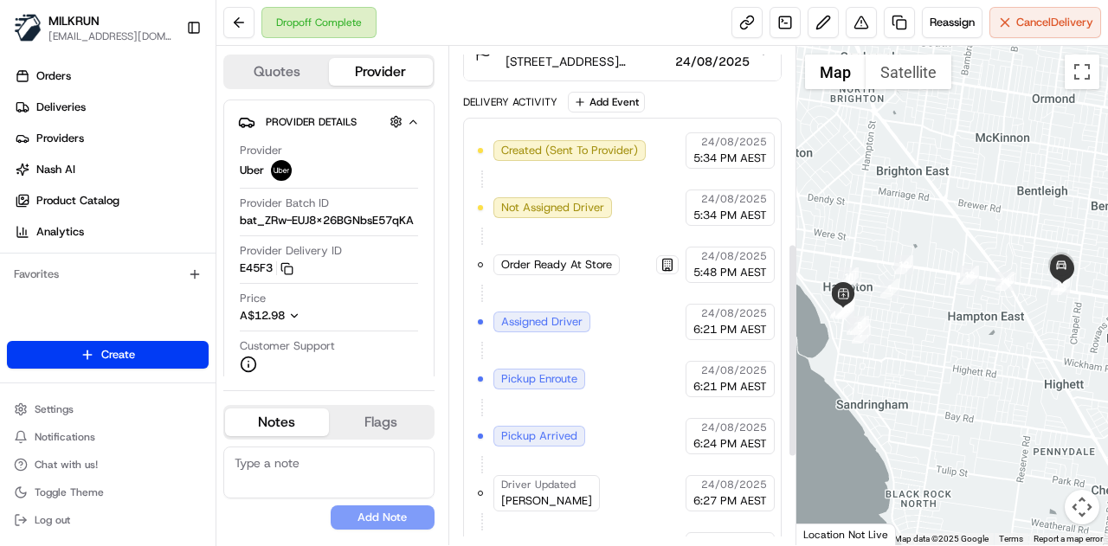
scroll to position [569, 0]
